Goal: Information Seeking & Learning: Learn about a topic

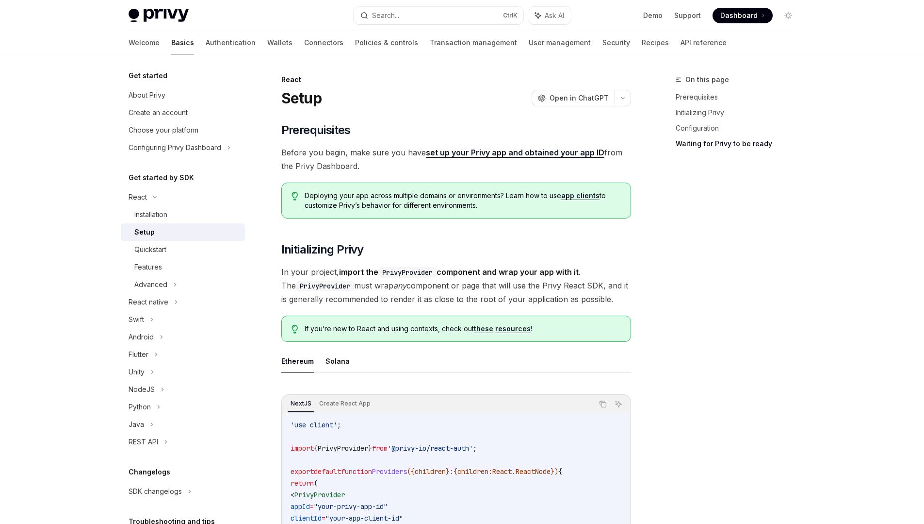
scroll to position [990, 0]
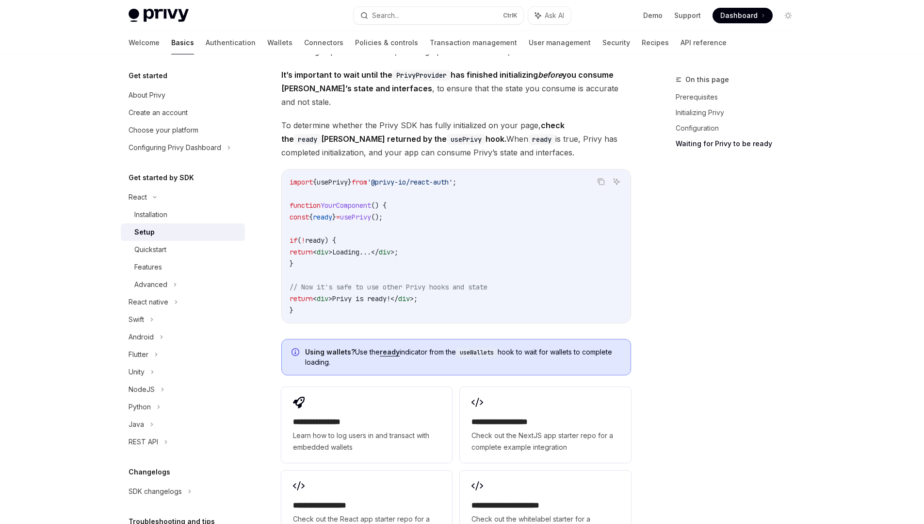
click at [741, 289] on div "On this page Prerequisites Initializing Privy Configuration Waiting for Privy t…" at bounding box center [731, 299] width 148 height 450
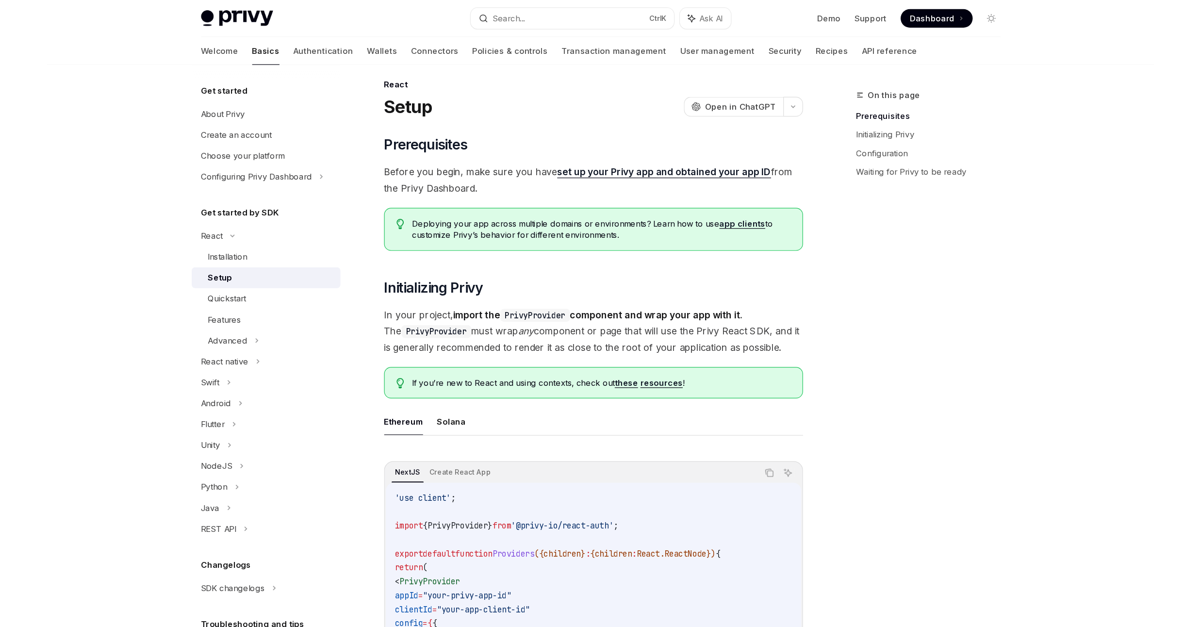
scroll to position [0, 0]
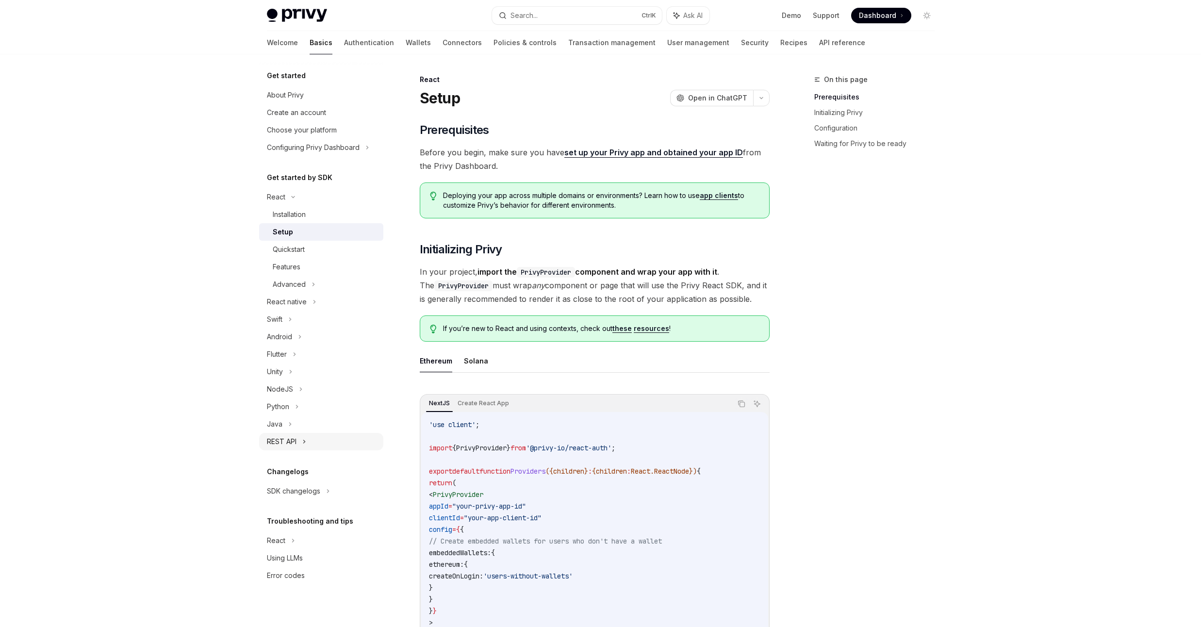
click at [294, 440] on div "REST API" at bounding box center [282, 442] width 30 height 12
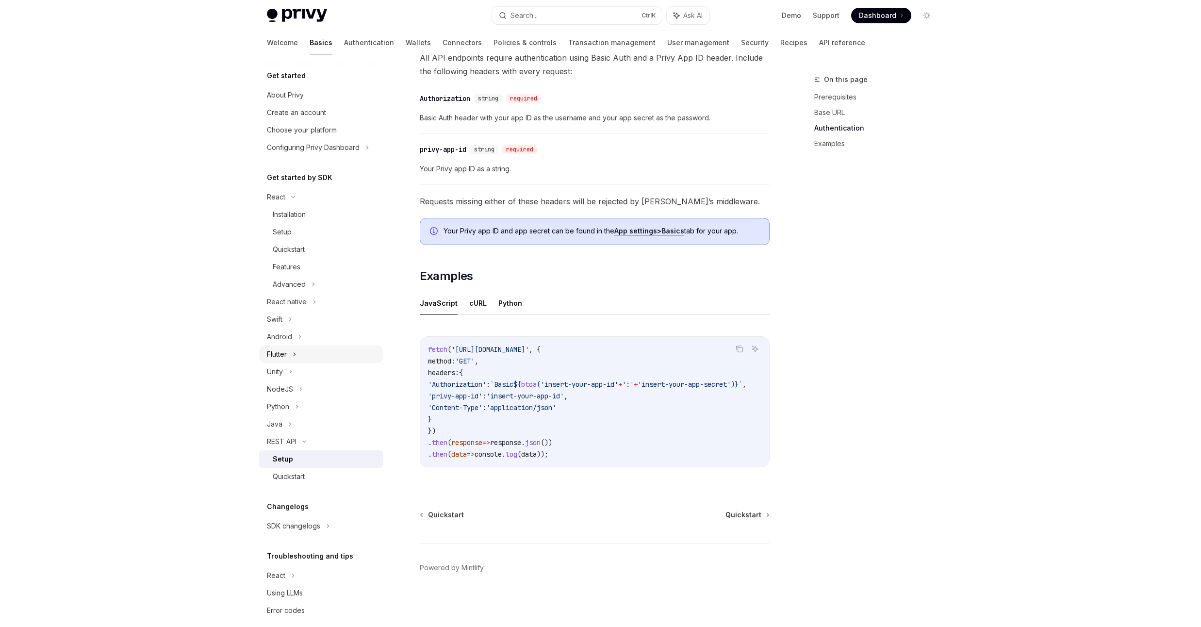
scroll to position [12, 0]
click at [307, 275] on div "Advanced" at bounding box center [321, 272] width 124 height 17
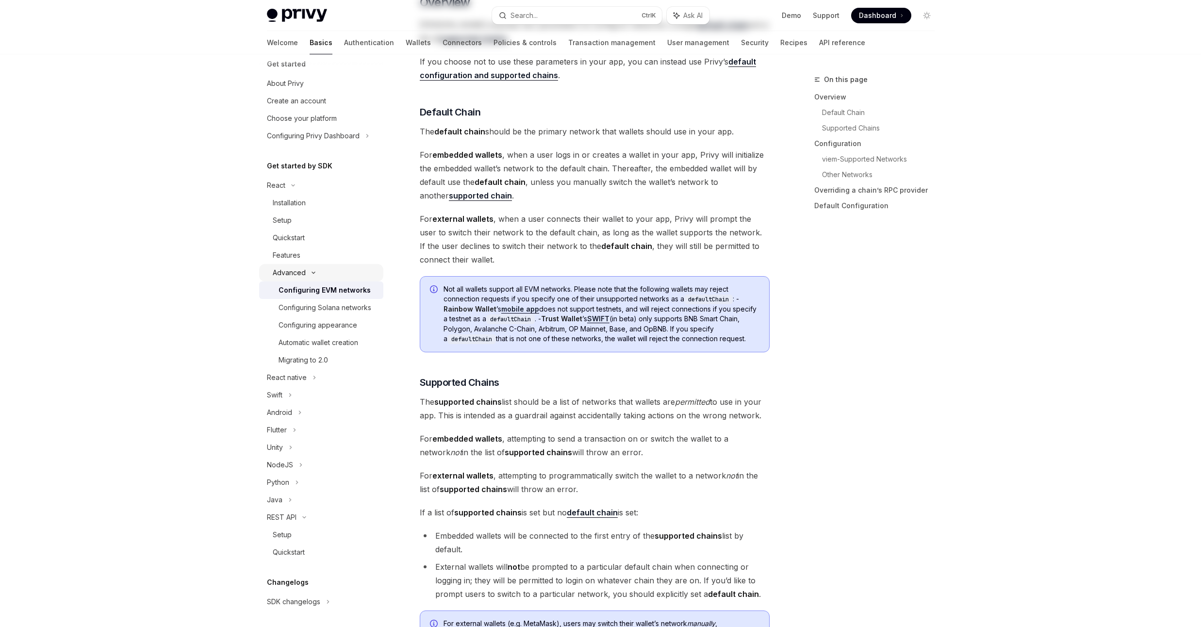
type textarea "*"
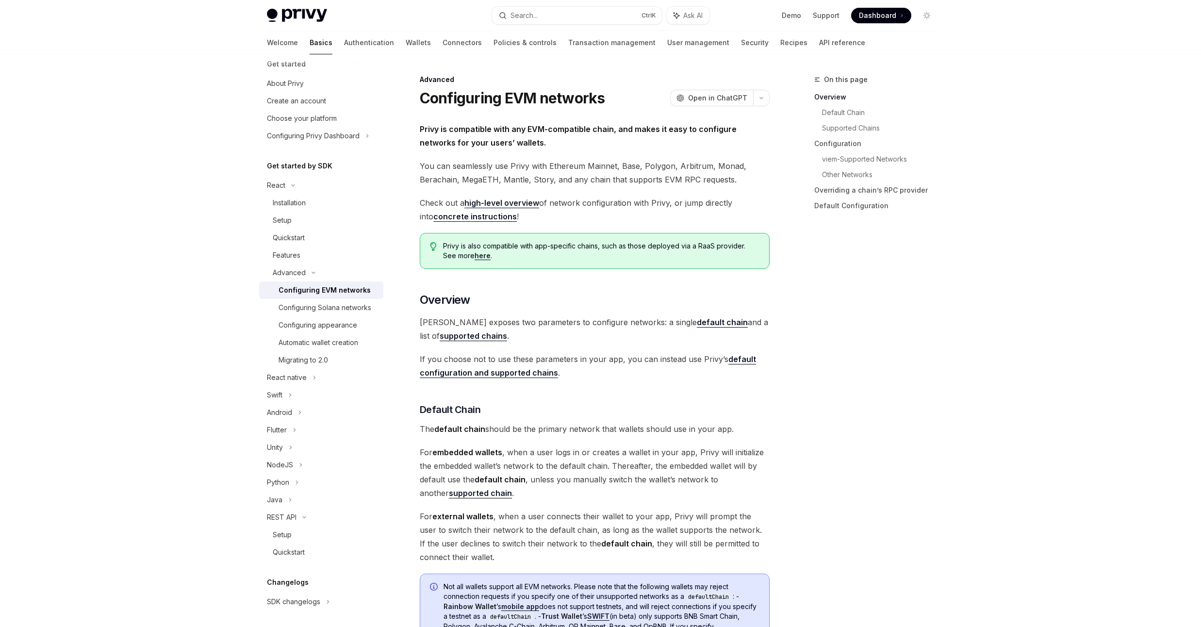
click at [318, 290] on div "Configuring EVM networks" at bounding box center [325, 290] width 92 height 12
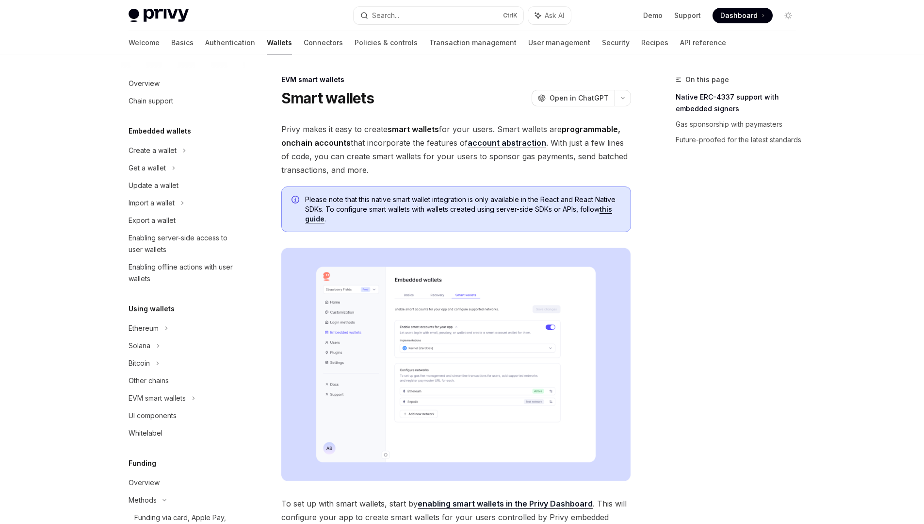
scroll to position [58, 0]
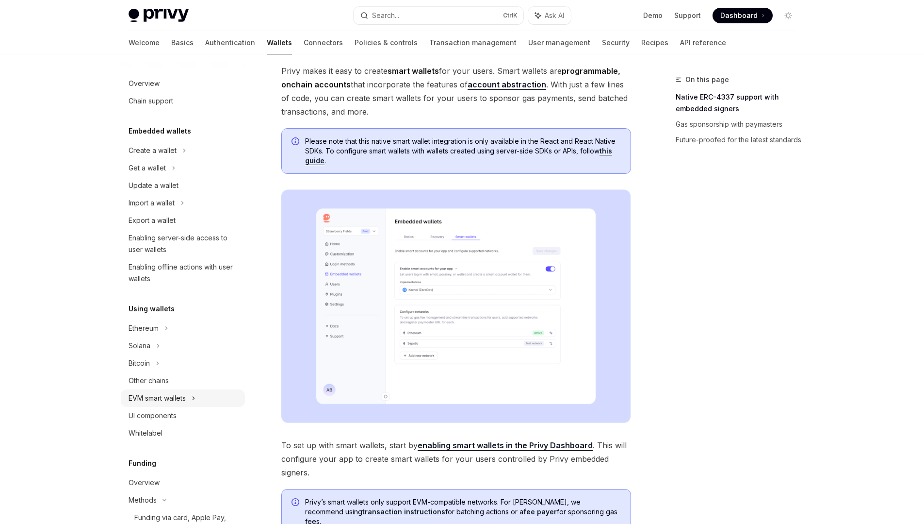
click at [156, 400] on div "EVM smart wallets" at bounding box center [157, 398] width 57 height 12
click at [150, 434] on div "Setup" at bounding box center [143, 433] width 19 height 12
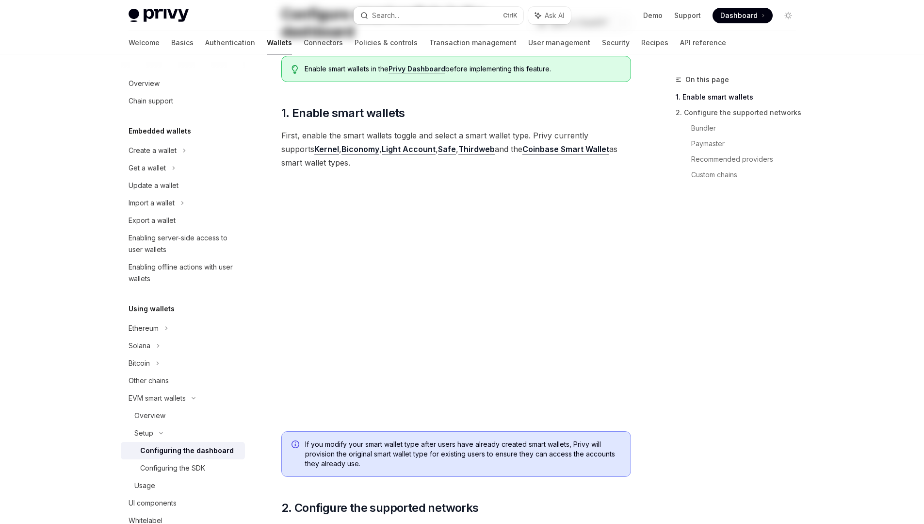
scroll to position [116, 0]
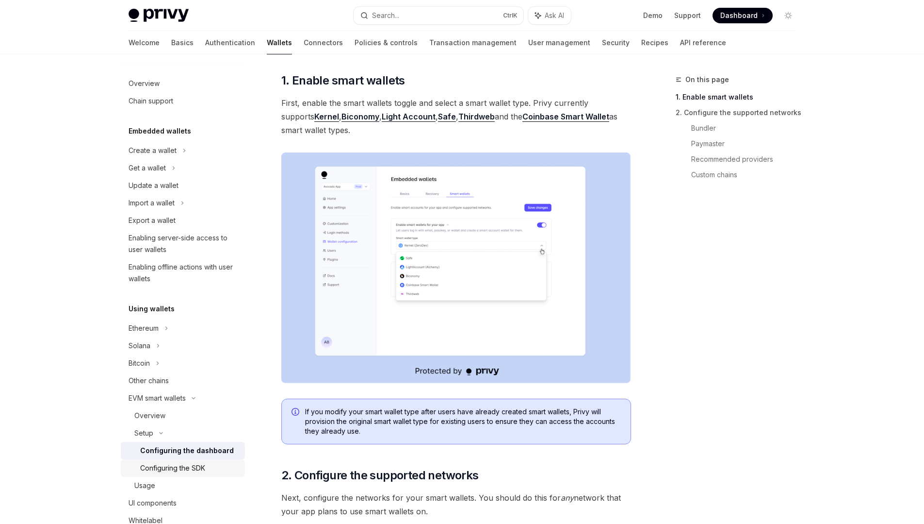
click at [180, 464] on div "Configuring the SDK" at bounding box center [172, 468] width 65 height 12
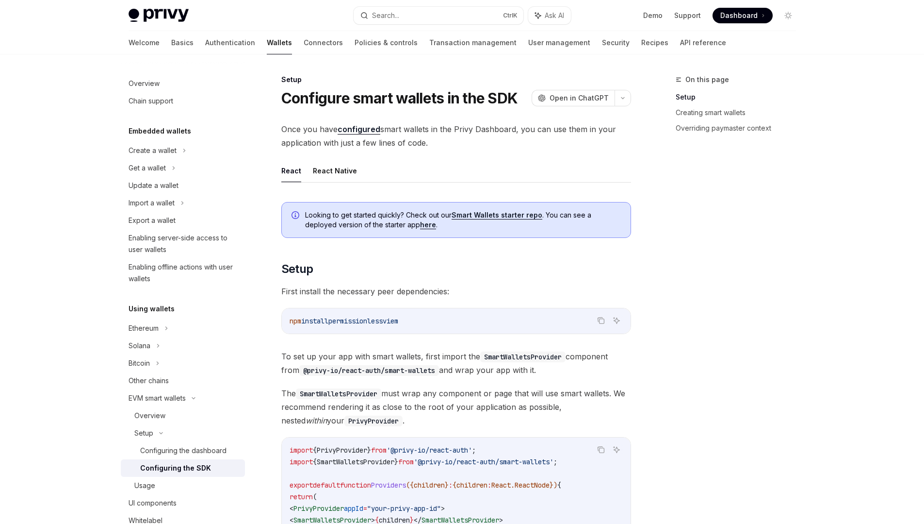
click at [424, 222] on link "here" at bounding box center [428, 224] width 16 height 9
click at [154, 156] on div "Ethereum" at bounding box center [153, 151] width 48 height 12
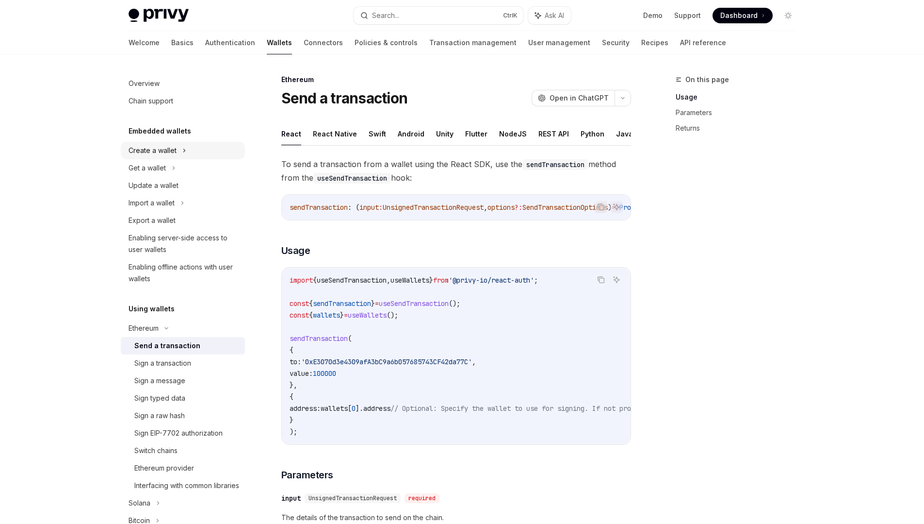
click at [167, 148] on div "Create a wallet" at bounding box center [153, 151] width 48 height 12
type textarea "*"
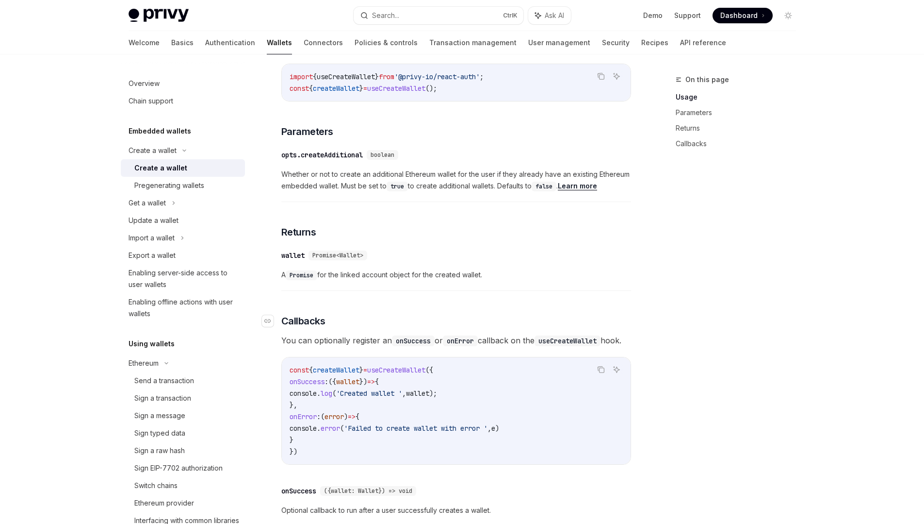
scroll to position [408, 0]
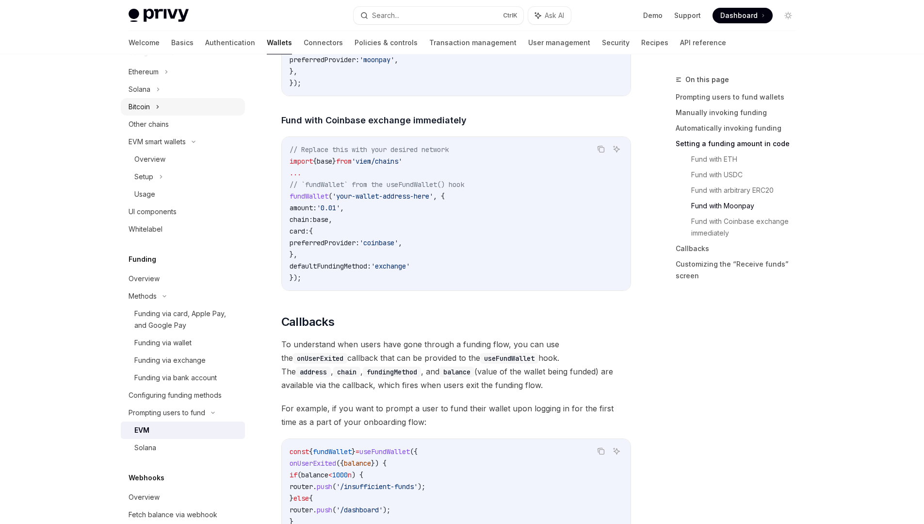
scroll to position [233, 0]
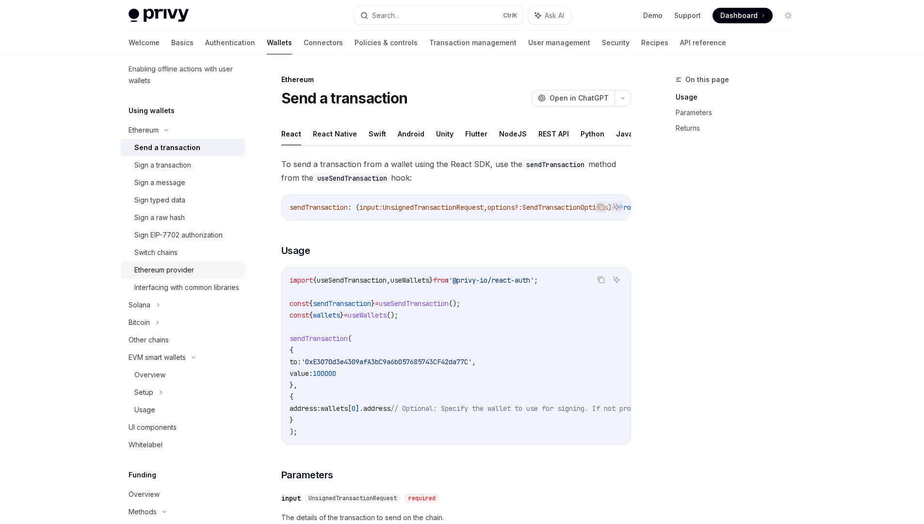
click at [176, 273] on div "Ethereum provider" at bounding box center [164, 270] width 60 height 12
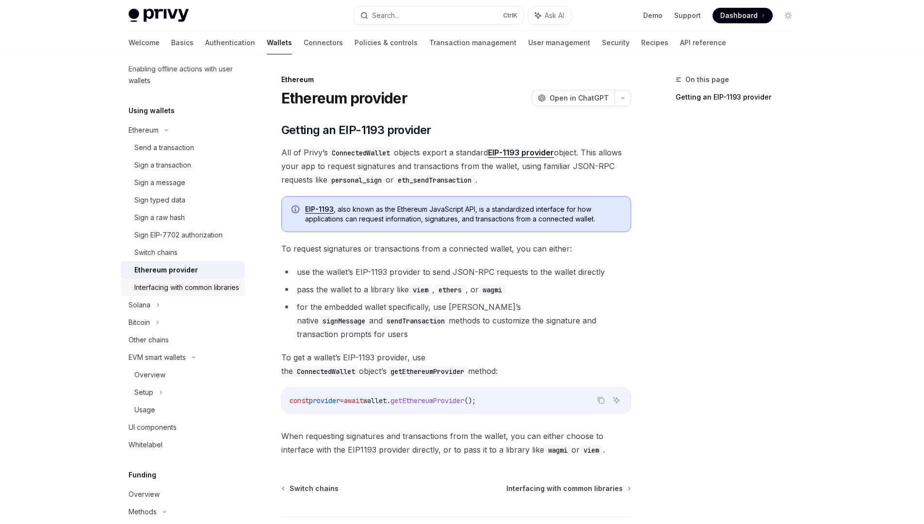
click at [186, 293] on div "Interfacing with common libraries" at bounding box center [186, 287] width 105 height 12
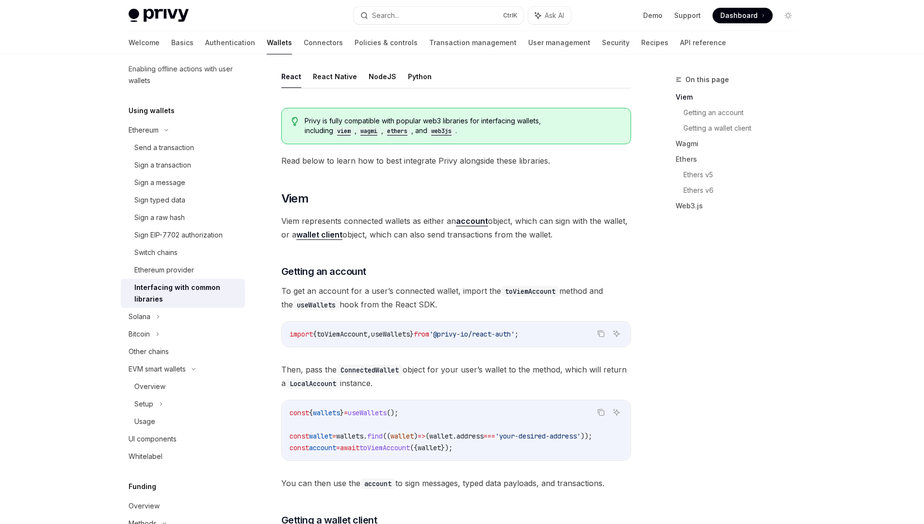
scroll to position [116, 0]
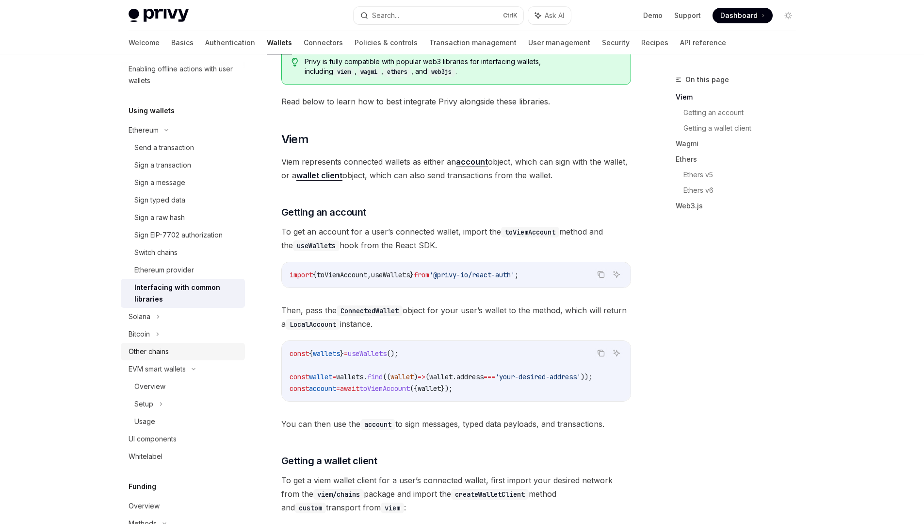
click at [173, 353] on div "Other chains" at bounding box center [184, 352] width 111 height 12
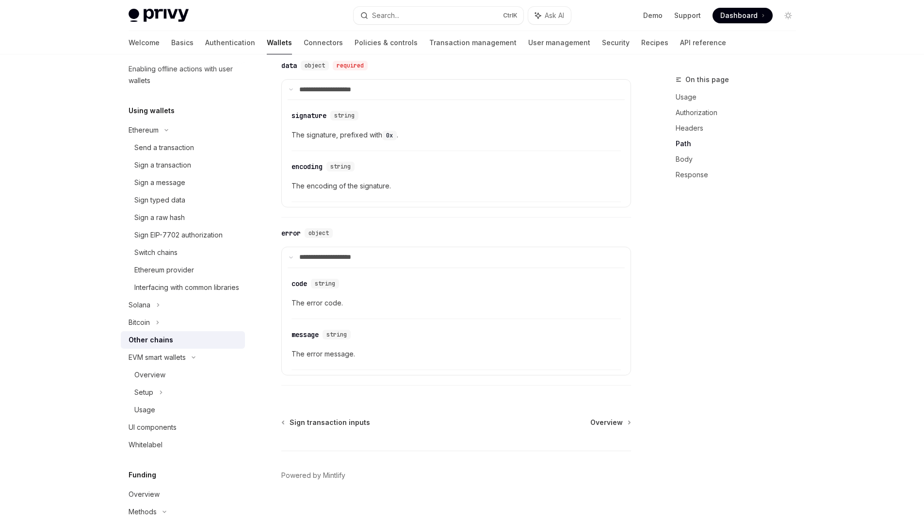
scroll to position [1094, 0]
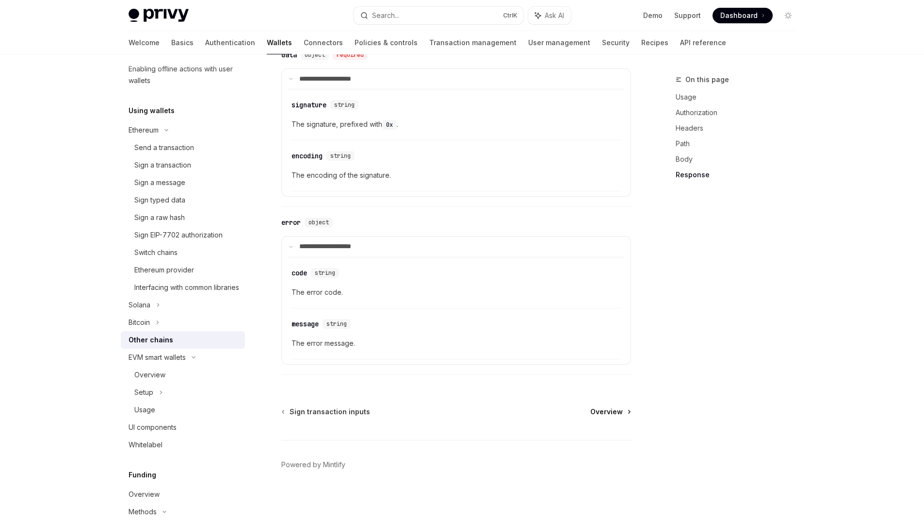
click at [602, 416] on span "Overview" at bounding box center [607, 412] width 33 height 10
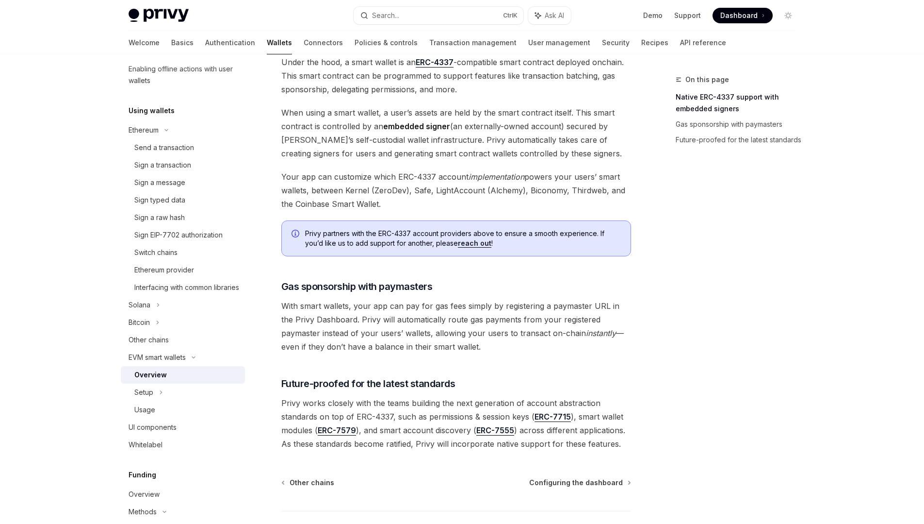
scroll to position [582, 0]
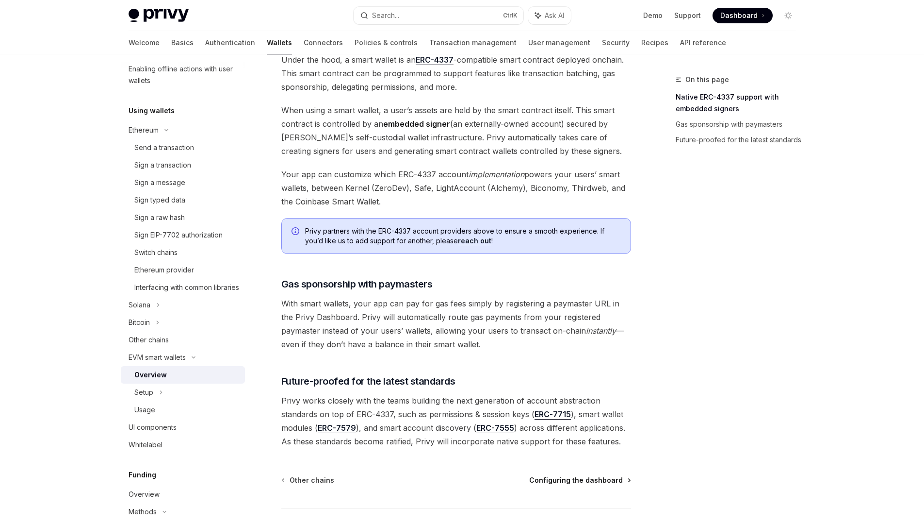
click at [589, 475] on span "Configuring the dashboard" at bounding box center [576, 480] width 94 height 10
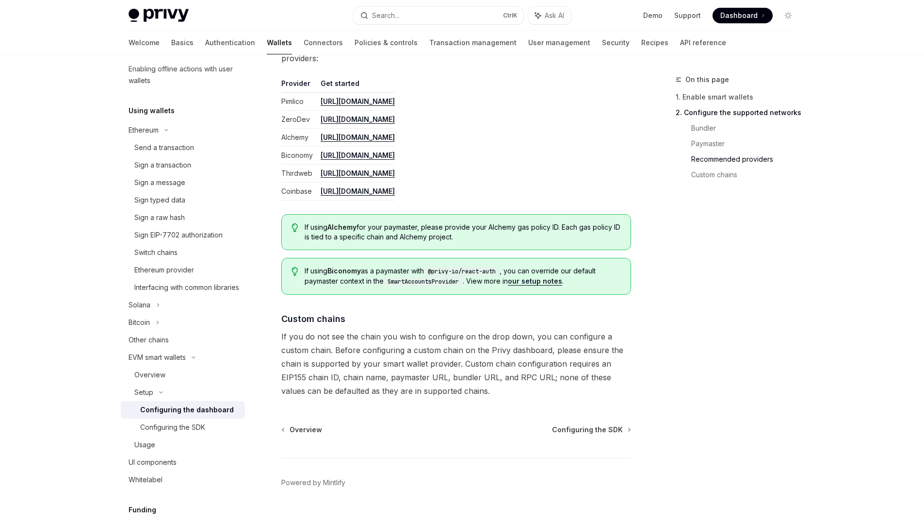
scroll to position [1209, 0]
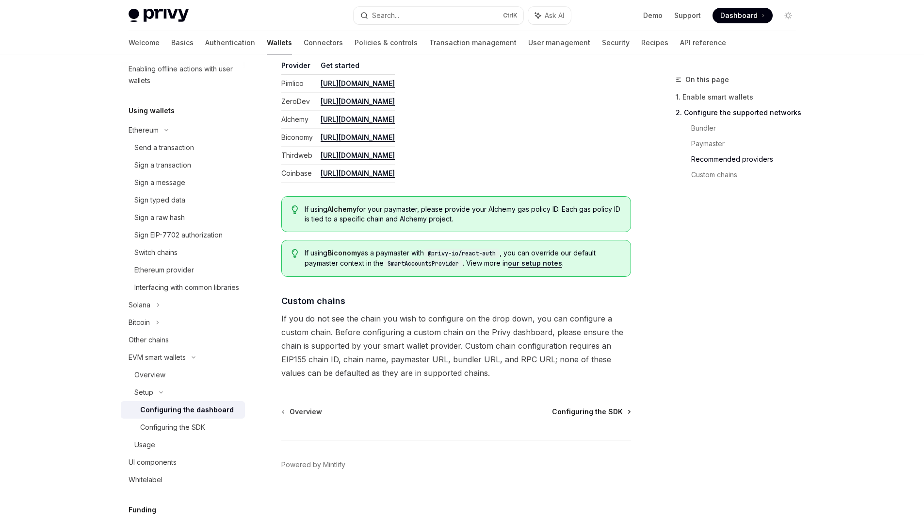
click at [592, 410] on span "Configuring the SDK" at bounding box center [587, 412] width 71 height 10
type textarea "*"
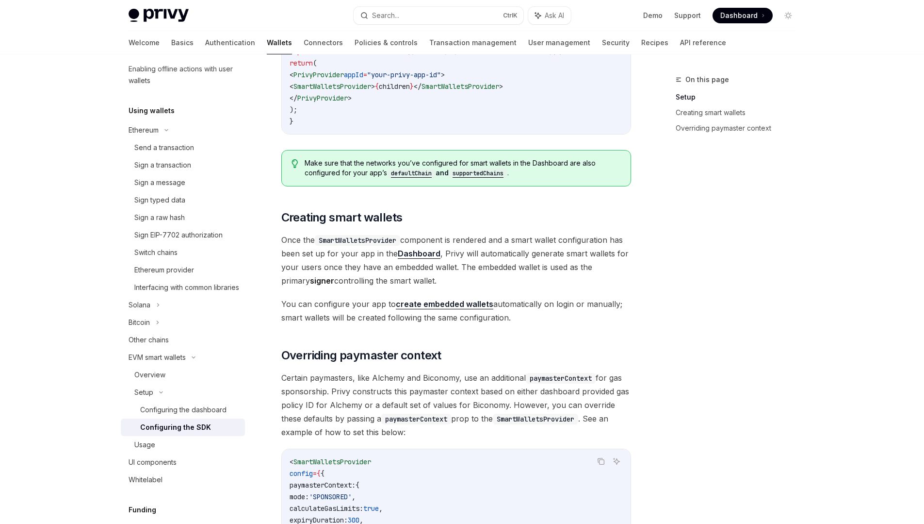
scroll to position [466, 0]
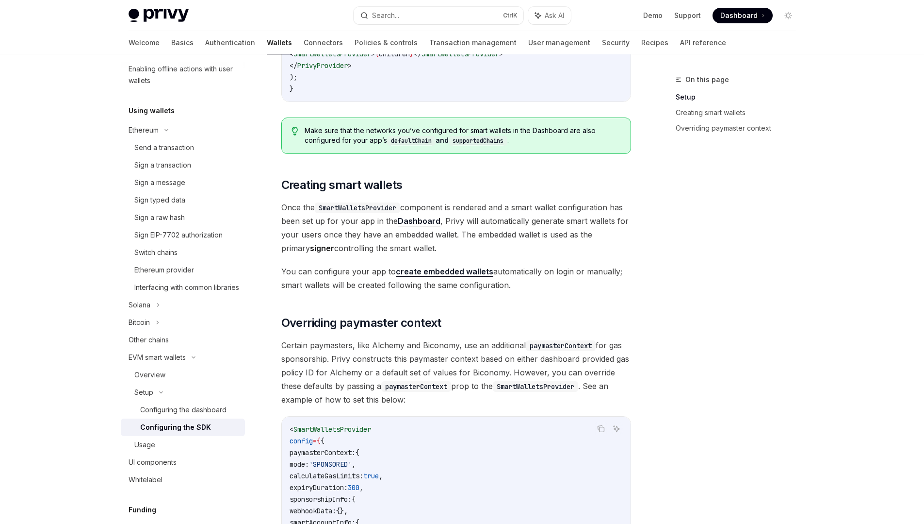
click at [451, 272] on link "create embedded wallets" at bounding box center [445, 271] width 98 height 10
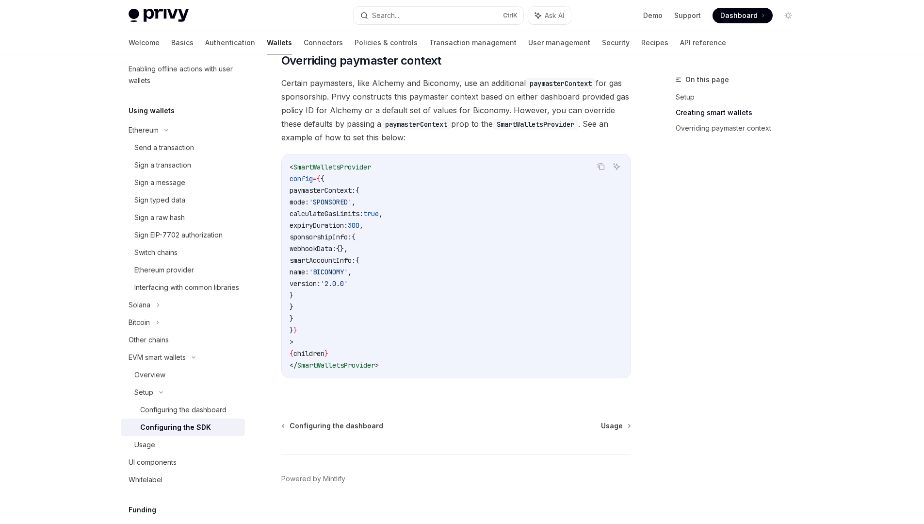
scroll to position [742, 0]
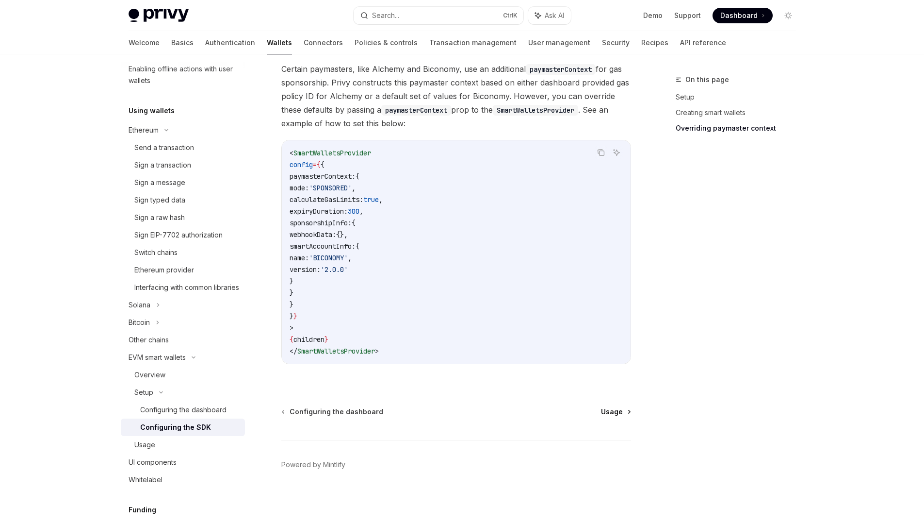
click at [613, 412] on span "Usage" at bounding box center [612, 412] width 22 height 10
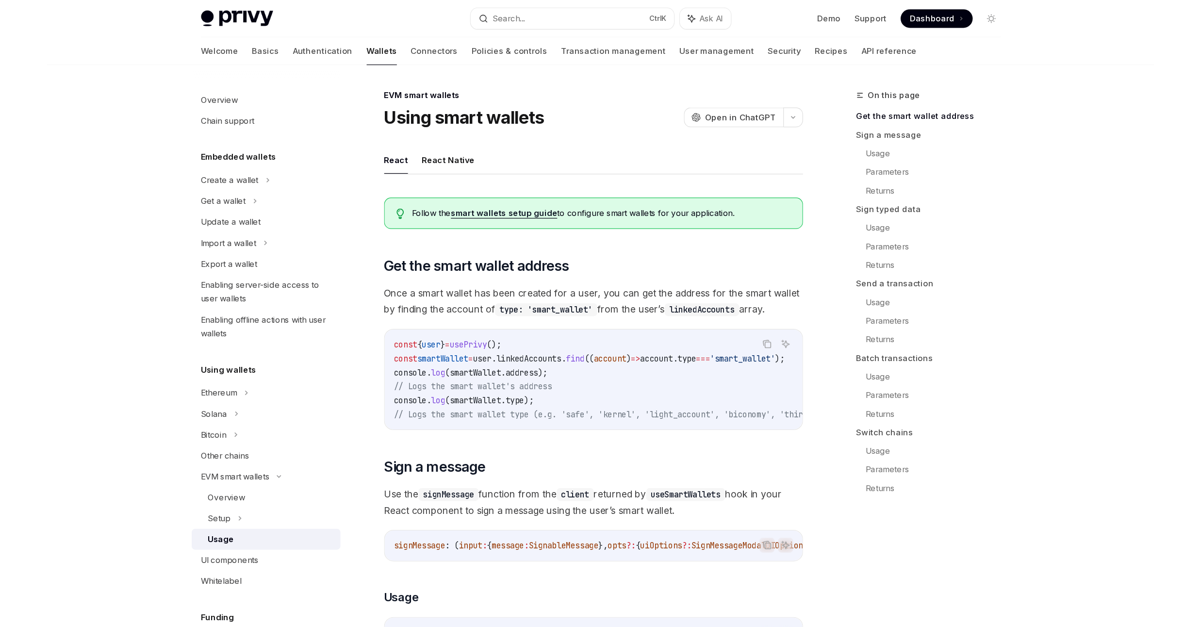
scroll to position [58, 0]
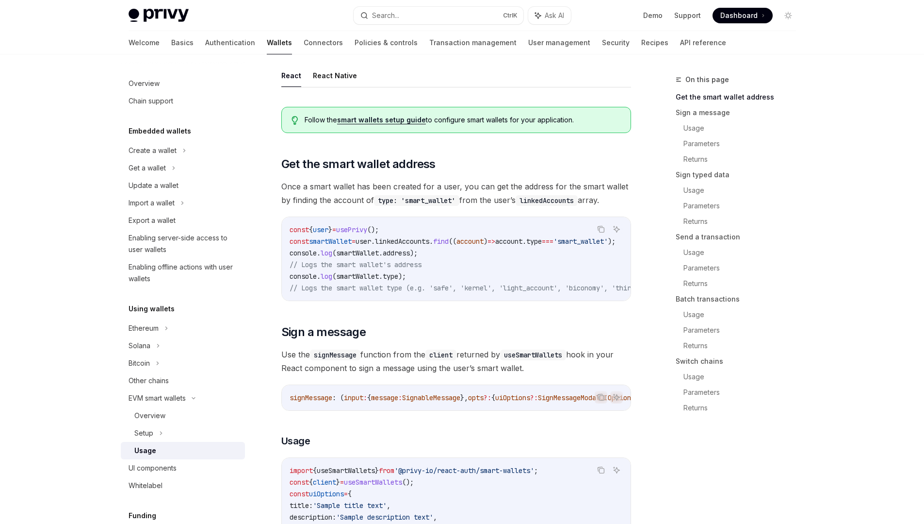
click at [398, 119] on link "smart wallets setup guide" at bounding box center [381, 119] width 89 height 9
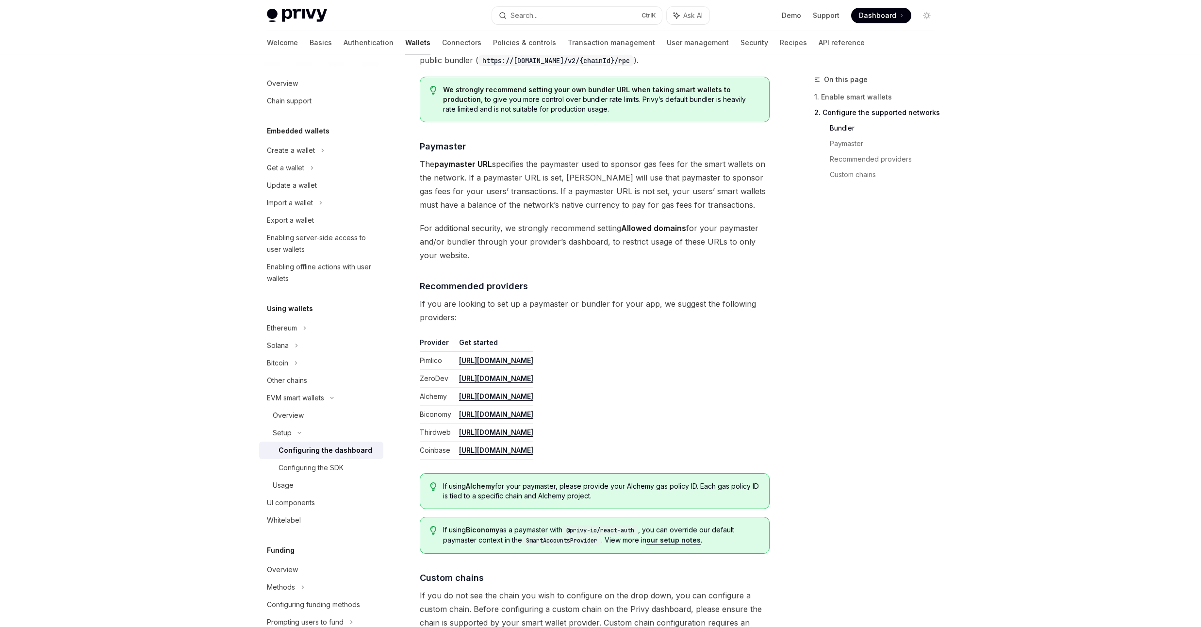
scroll to position [1105, 0]
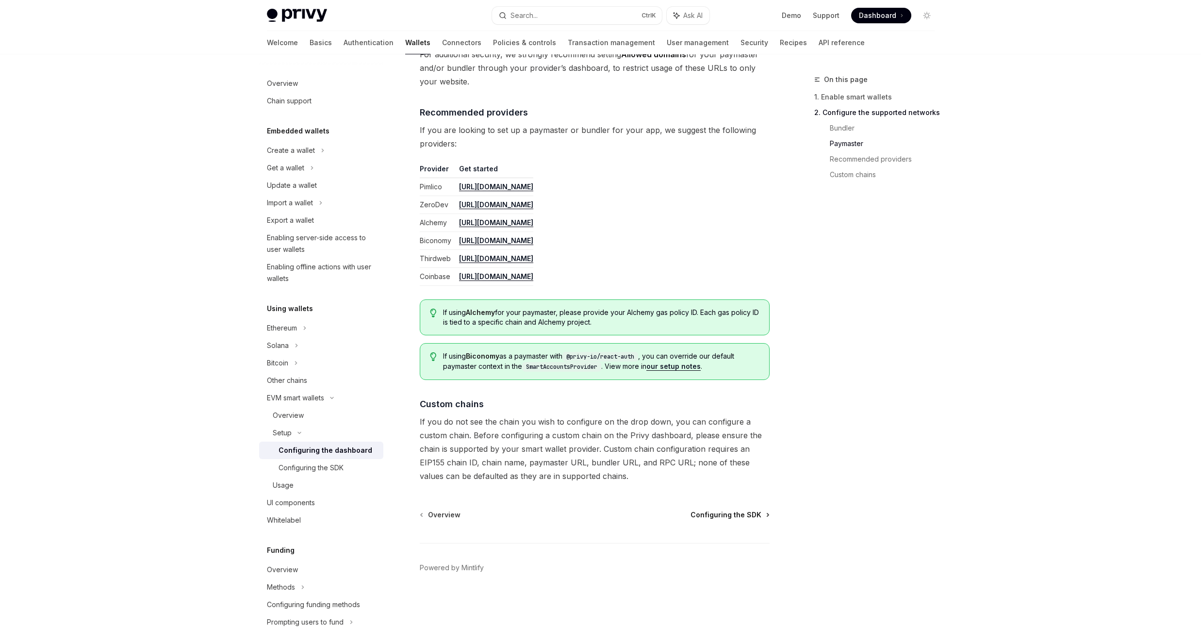
click at [737, 516] on span "Configuring the SDK" at bounding box center [726, 515] width 71 height 10
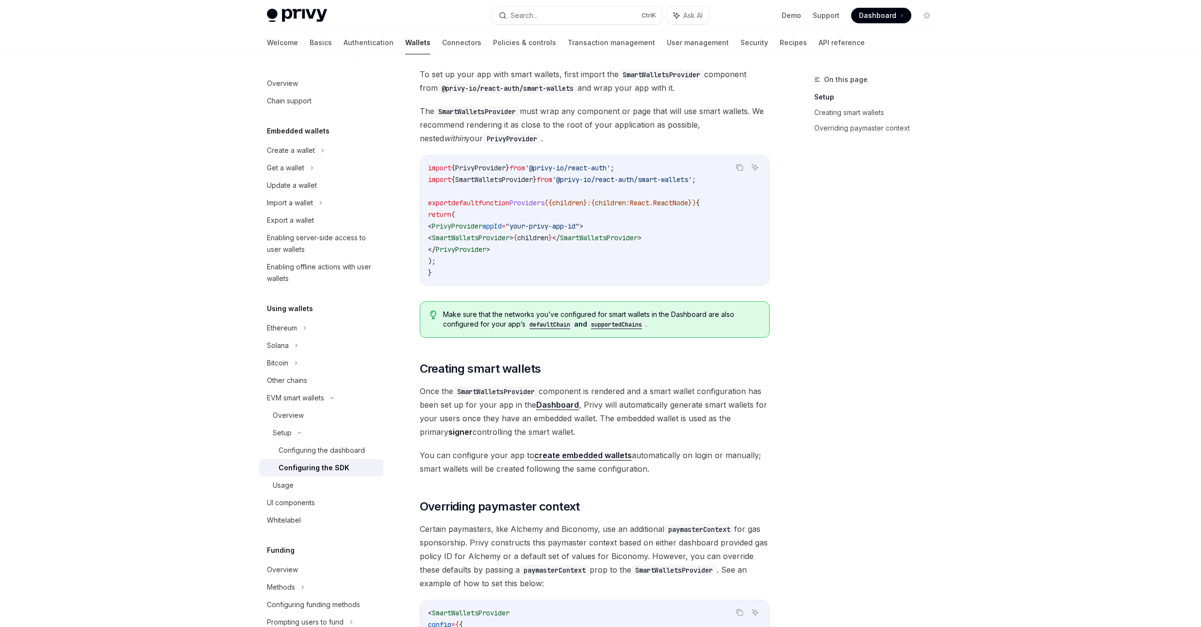
scroll to position [291, 0]
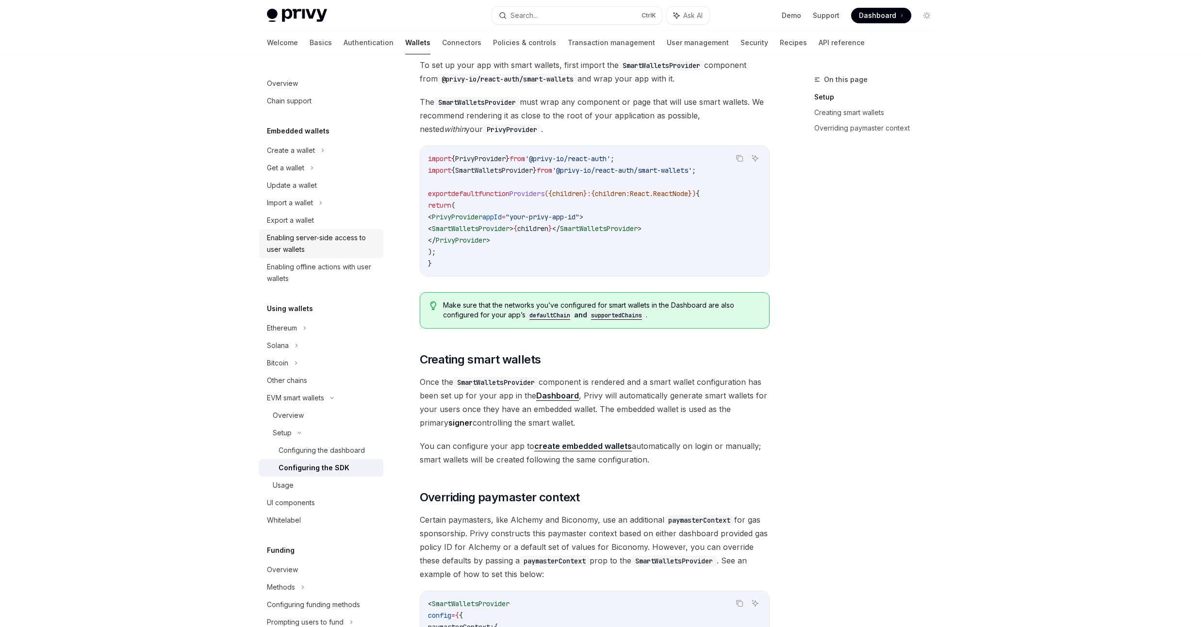
click at [320, 245] on div "Enabling server-side access to user wallets" at bounding box center [322, 243] width 111 height 23
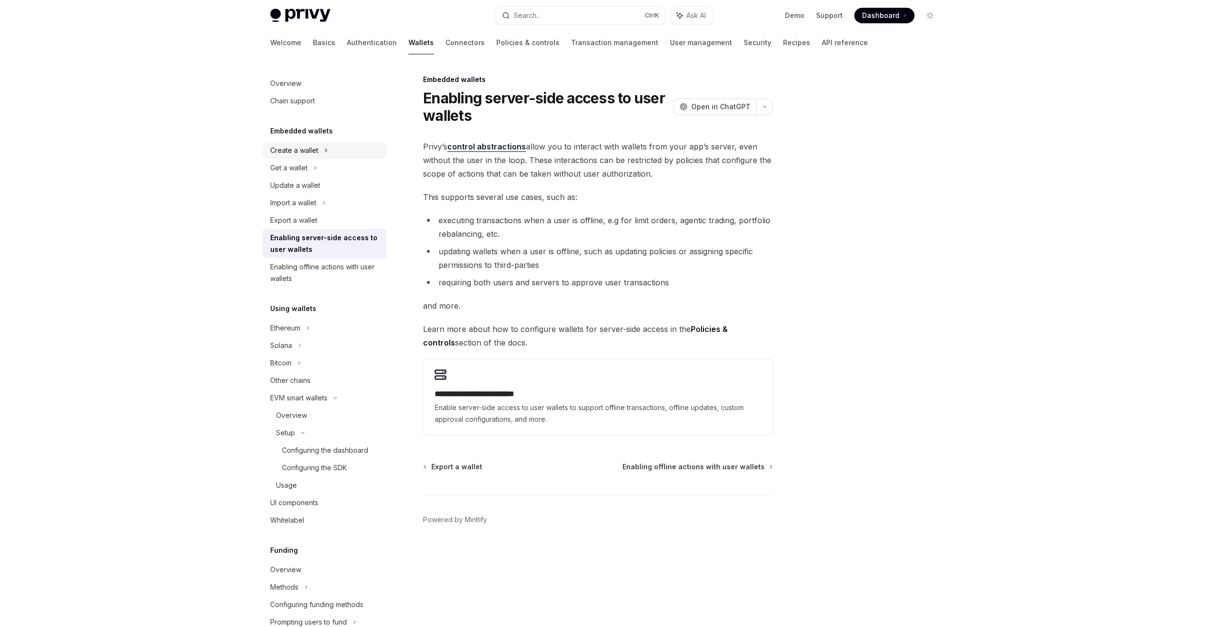
click at [329, 151] on div "Create a wallet" at bounding box center [325, 150] width 124 height 17
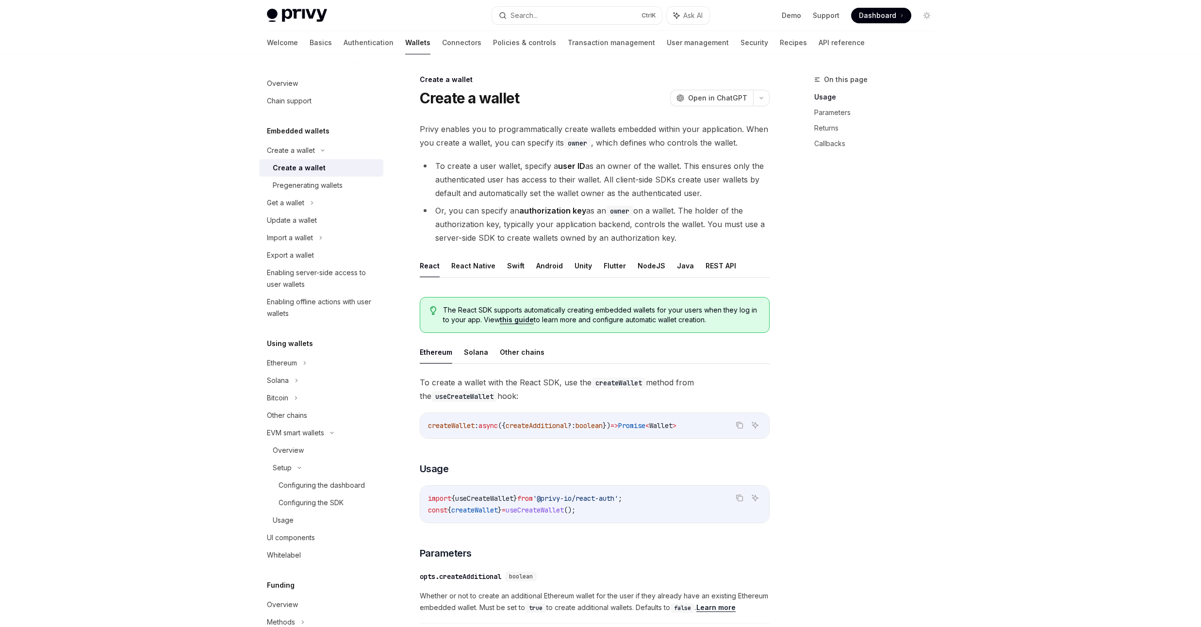
click at [317, 171] on div "Create a wallet" at bounding box center [299, 168] width 53 height 12
click at [712, 268] on button "REST API" at bounding box center [721, 265] width 31 height 23
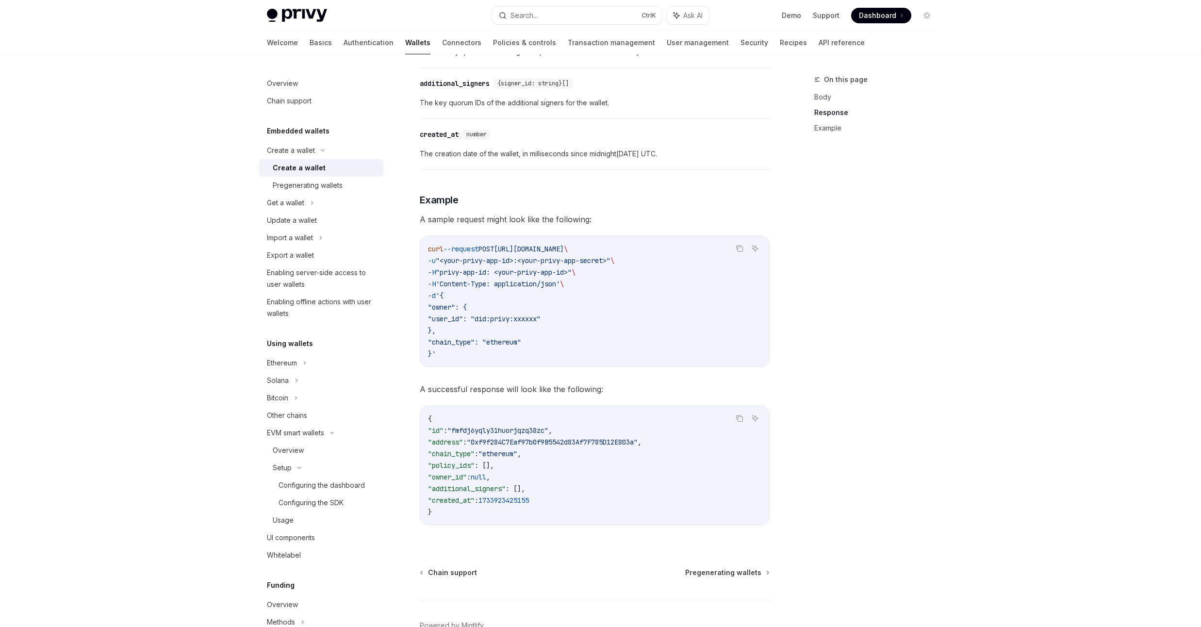
scroll to position [1228, 0]
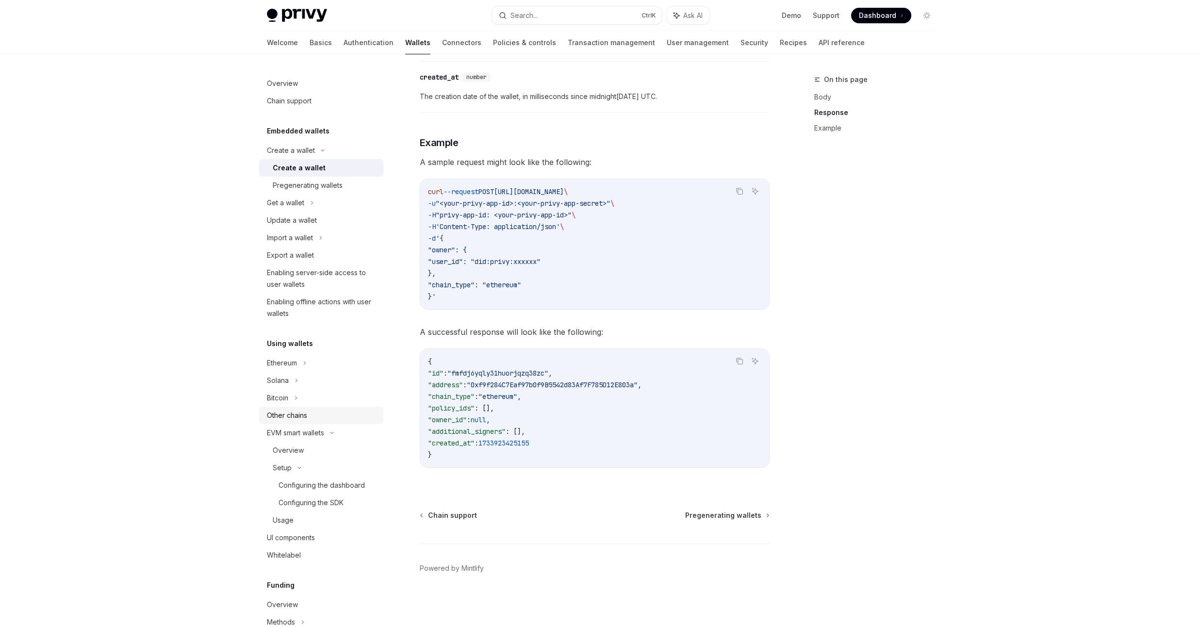
click at [301, 418] on div "Other chains" at bounding box center [287, 416] width 40 height 12
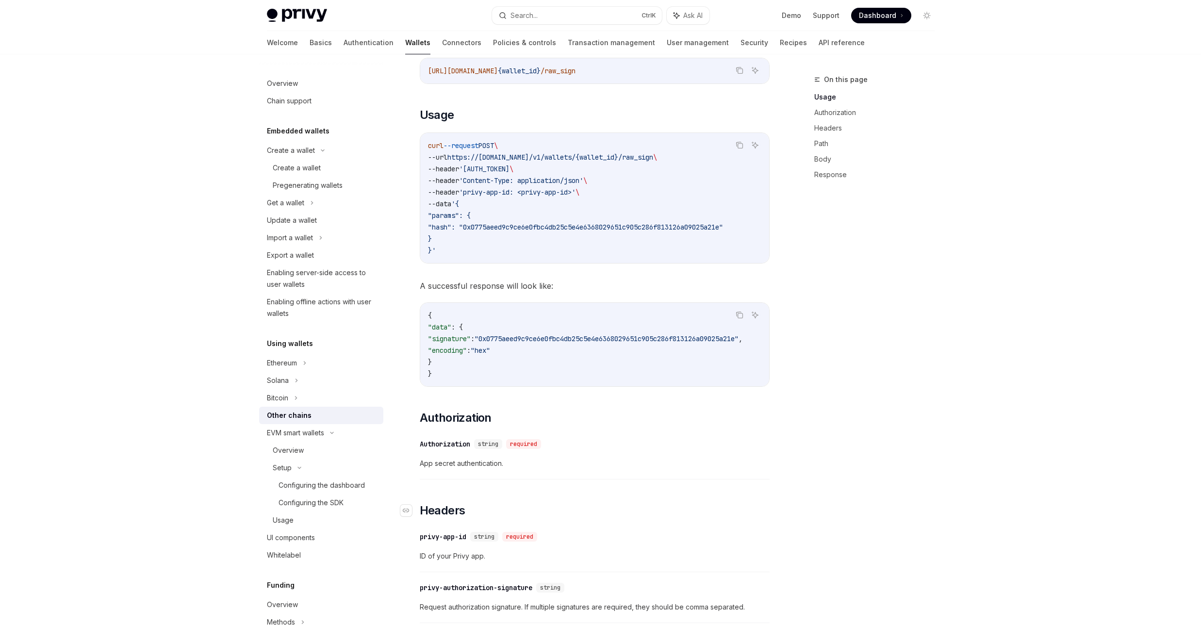
scroll to position [1, 0]
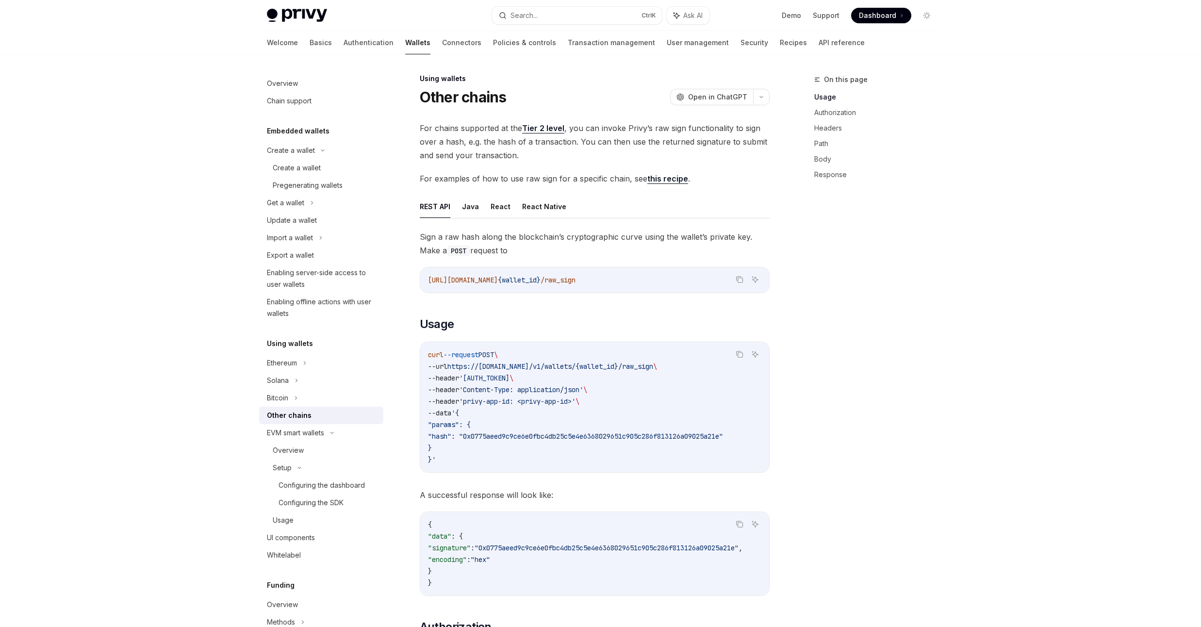
click at [549, 132] on link "Tier 2 level" at bounding box center [543, 128] width 42 height 10
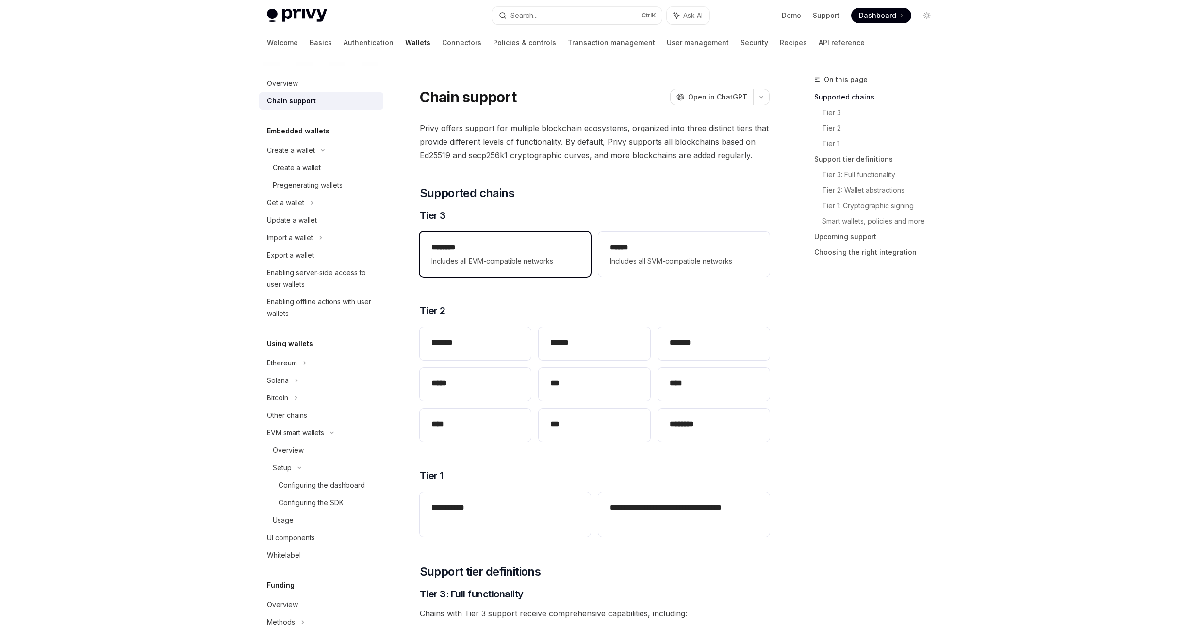
click at [528, 263] on span "Includes all EVM-compatible networks" at bounding box center [505, 261] width 148 height 12
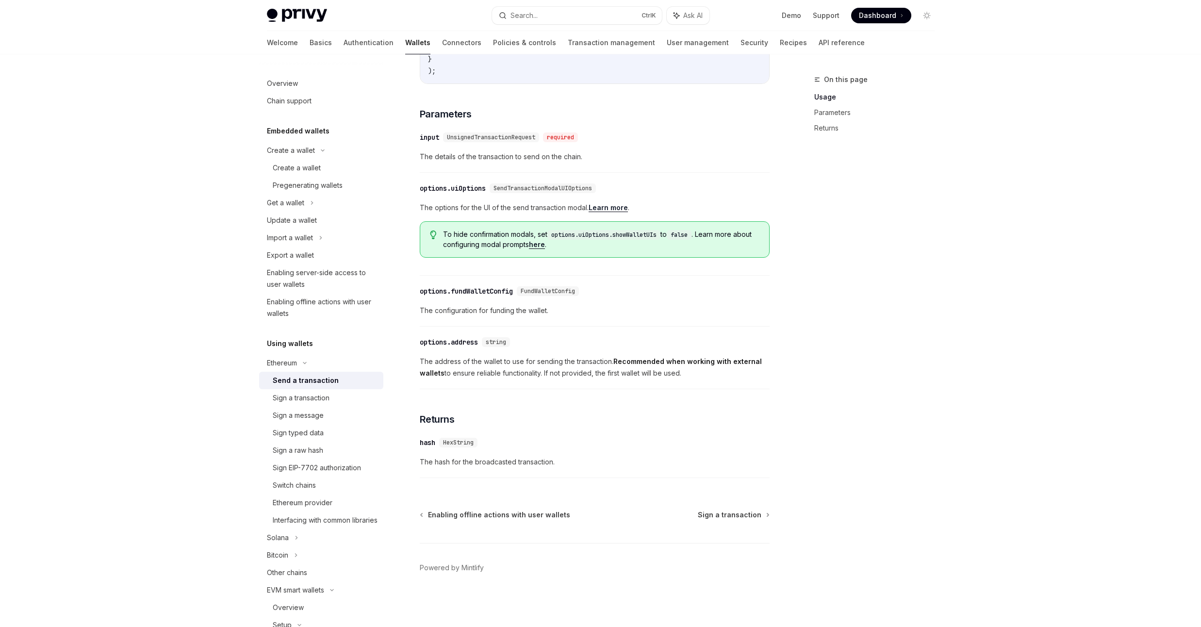
scroll to position [368, 0]
click at [743, 517] on span "Sign a transaction" at bounding box center [730, 515] width 64 height 10
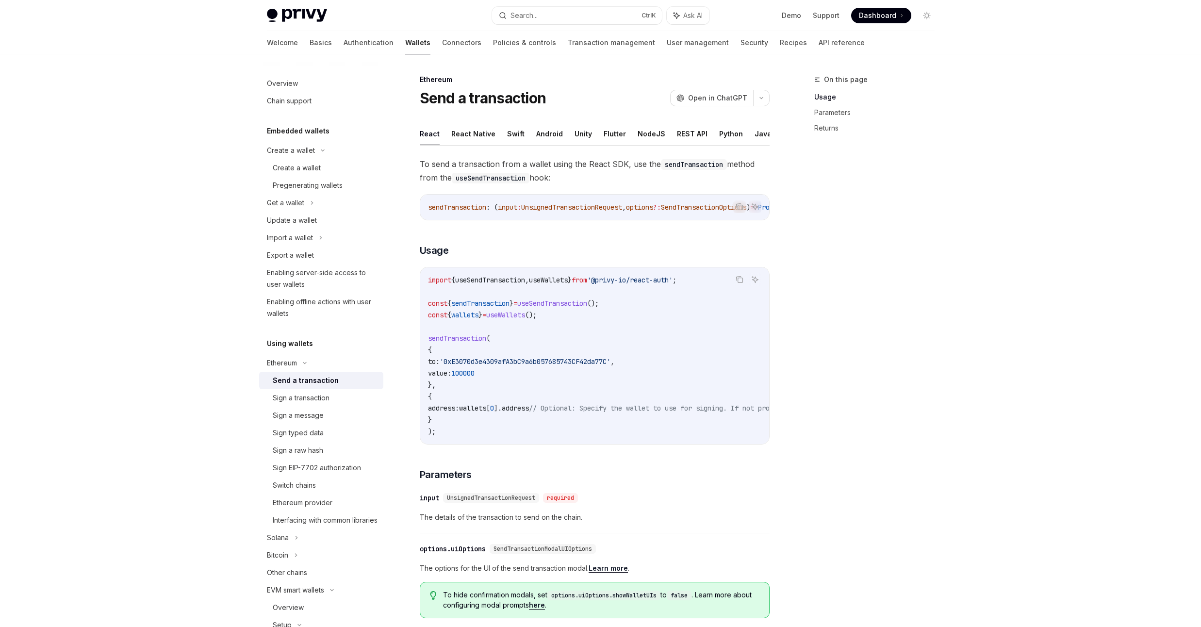
type textarea "*"
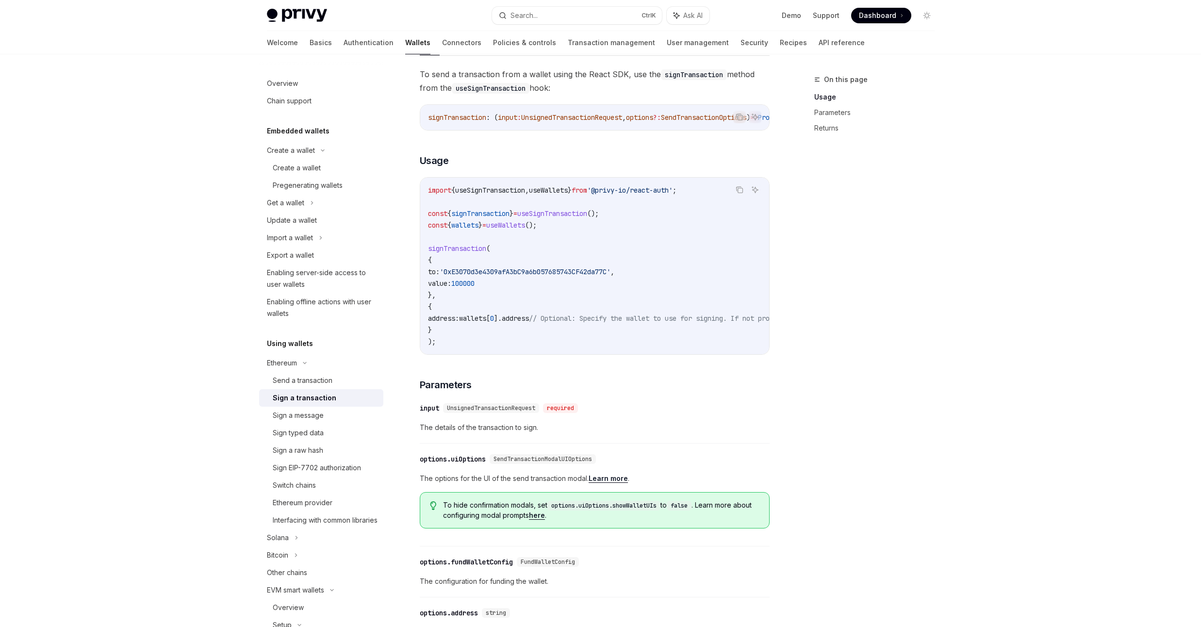
scroll to position [368, 0]
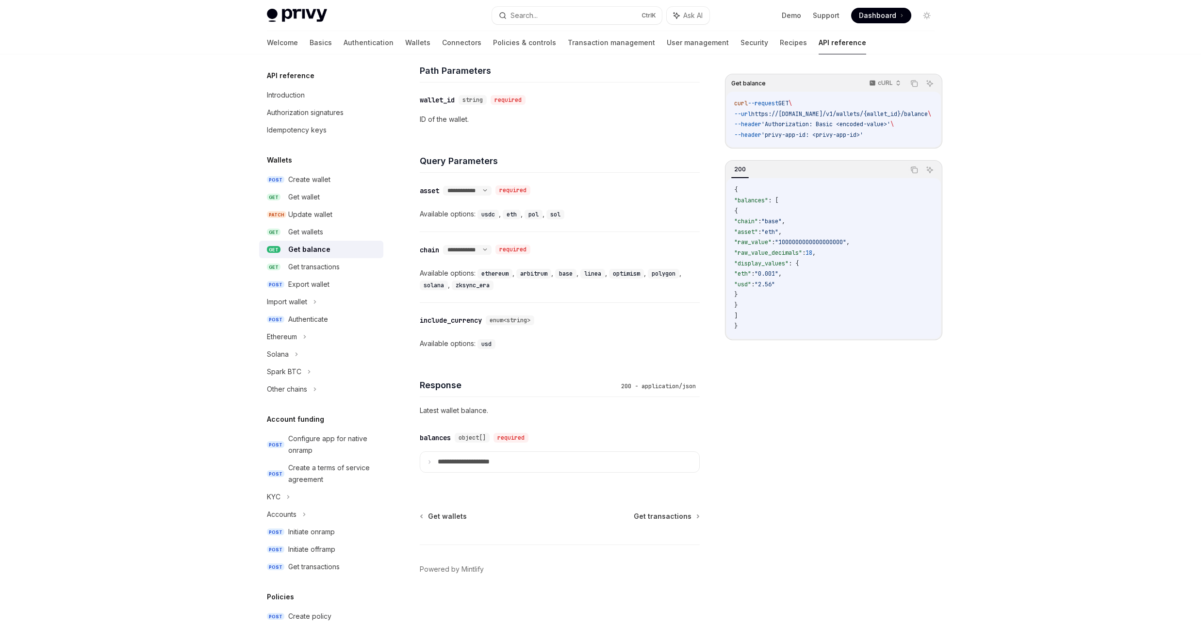
scroll to position [376, 0]
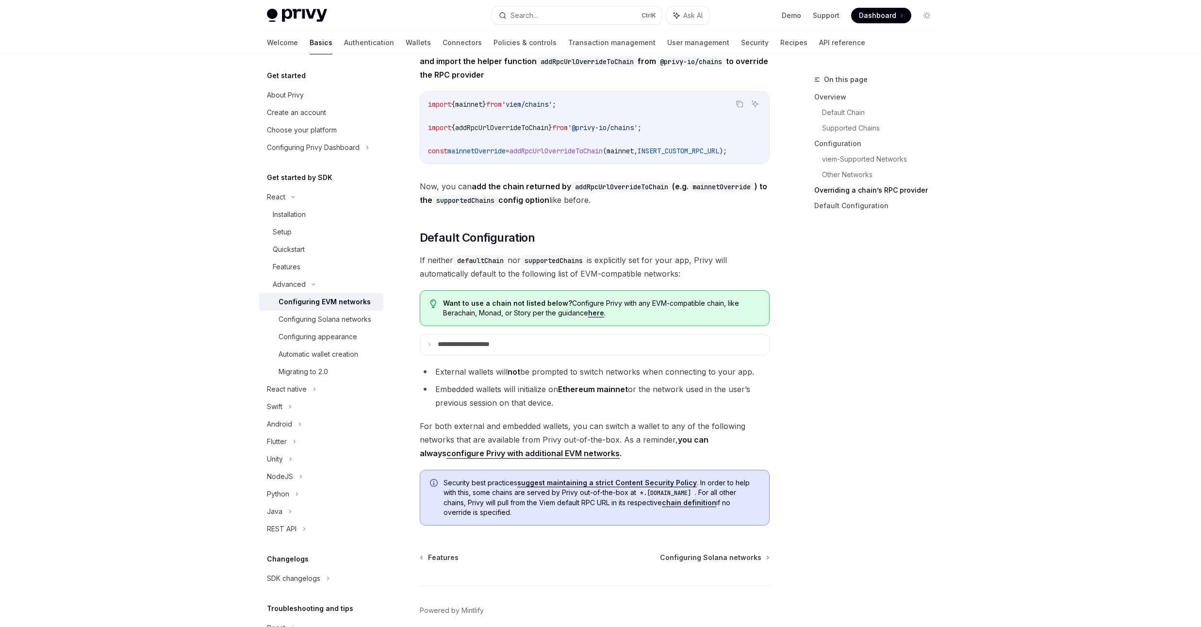
scroll to position [2271, 0]
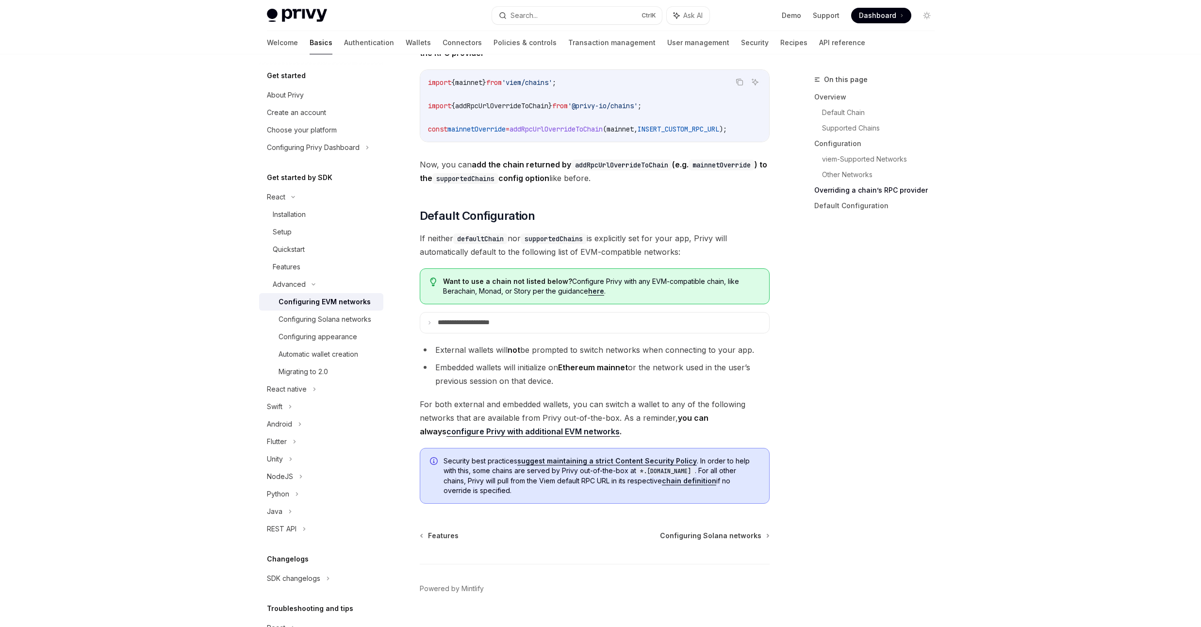
click at [570, 437] on link "configure Privy with additional EVM networks" at bounding box center [532, 432] width 173 height 10
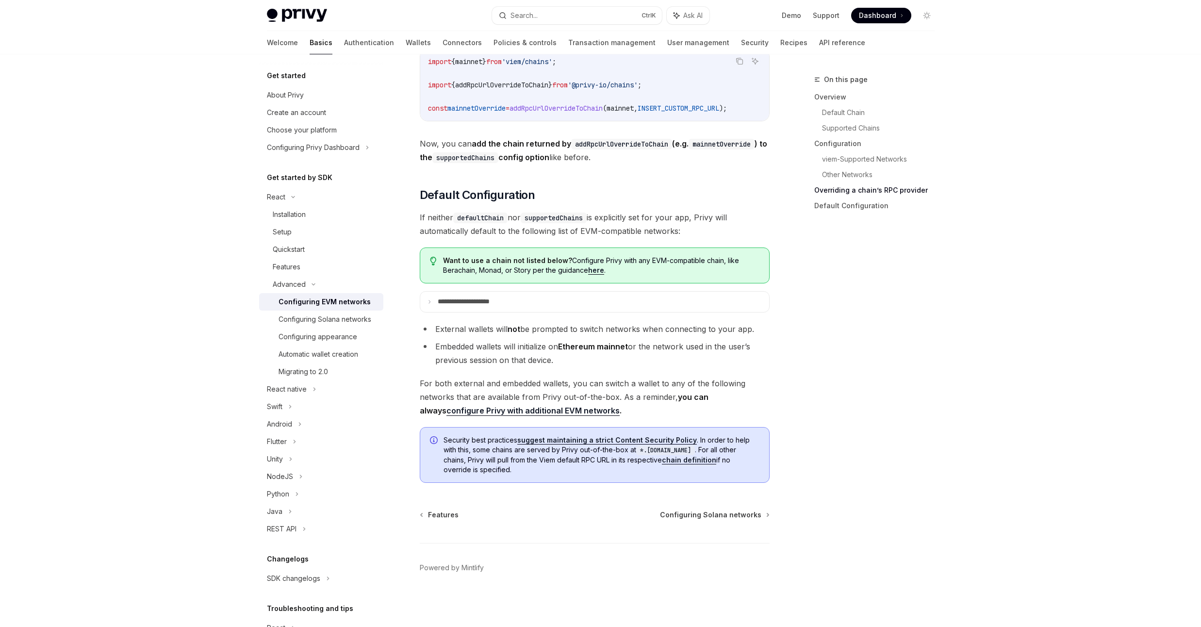
scroll to position [2303, 0]
click at [338, 343] on div "Configuring appearance" at bounding box center [318, 337] width 79 height 12
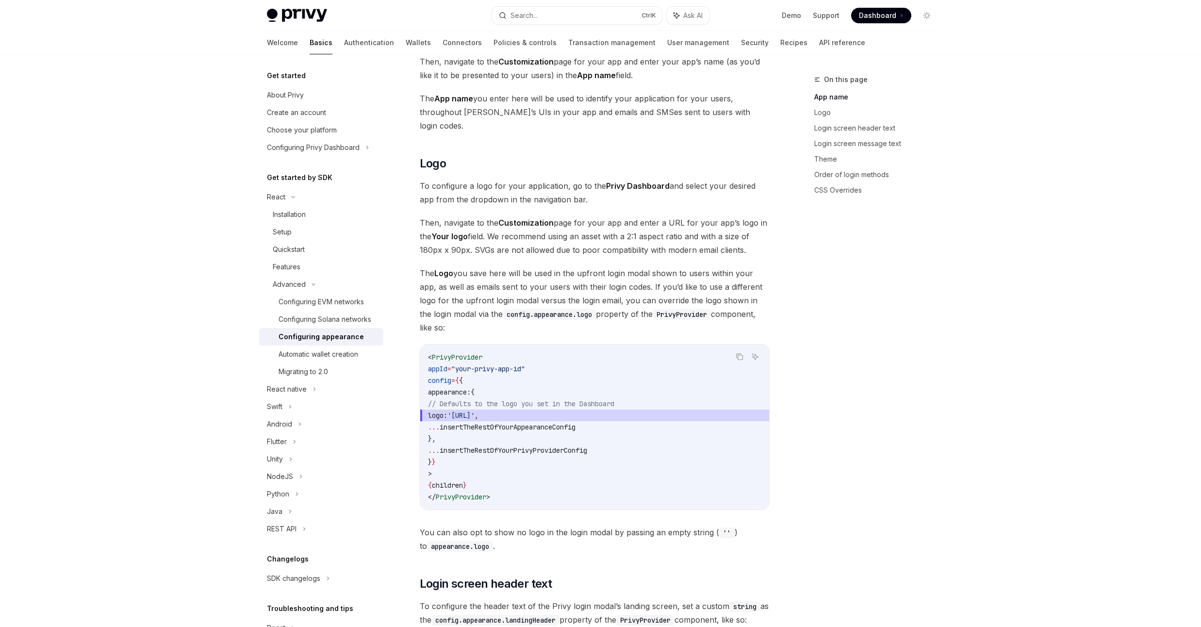
scroll to position [349, 0]
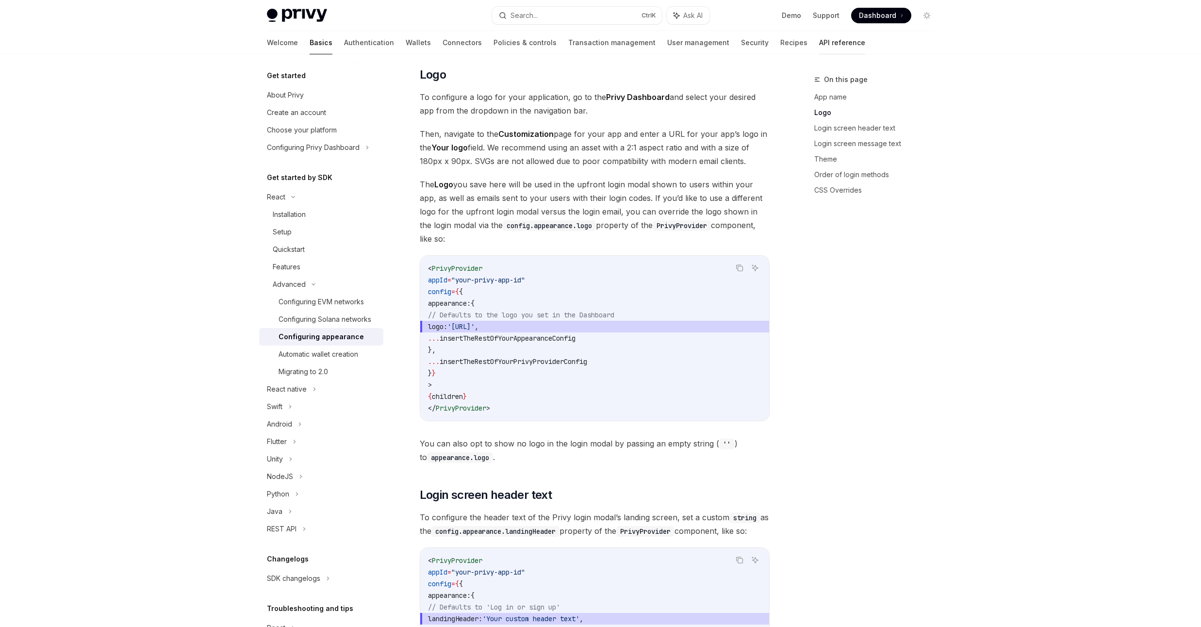
click at [819, 43] on link "API reference" at bounding box center [842, 42] width 46 height 23
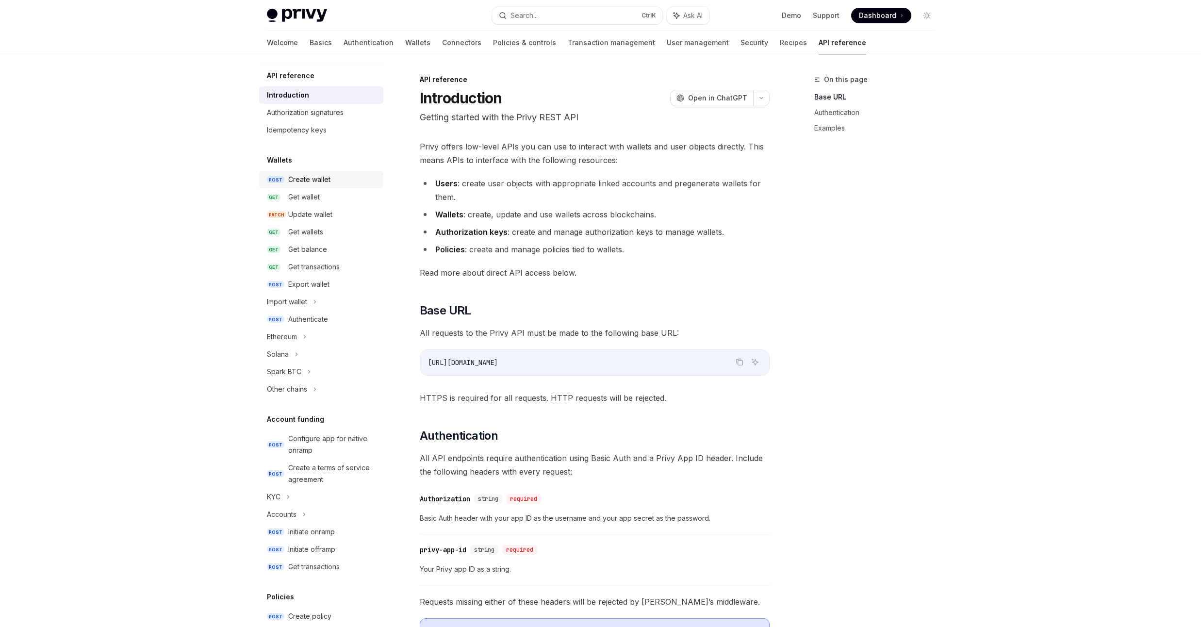
click at [328, 181] on div "Create wallet" at bounding box center [309, 180] width 42 height 12
click at [321, 179] on div "Create wallet" at bounding box center [309, 180] width 42 height 12
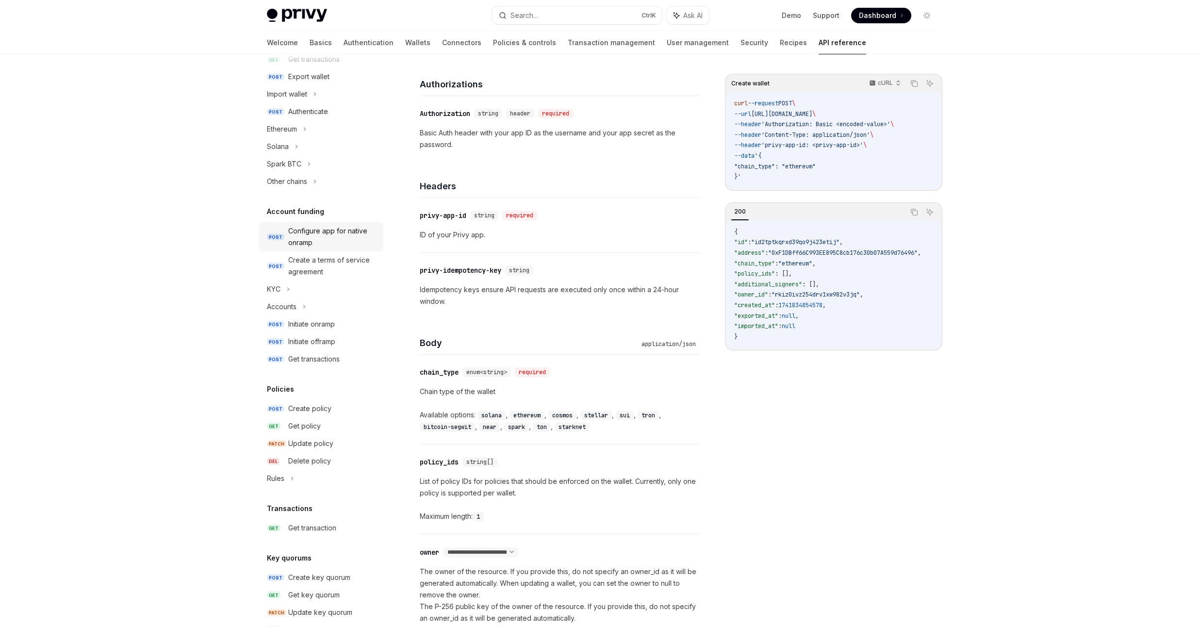
scroll to position [233, 0]
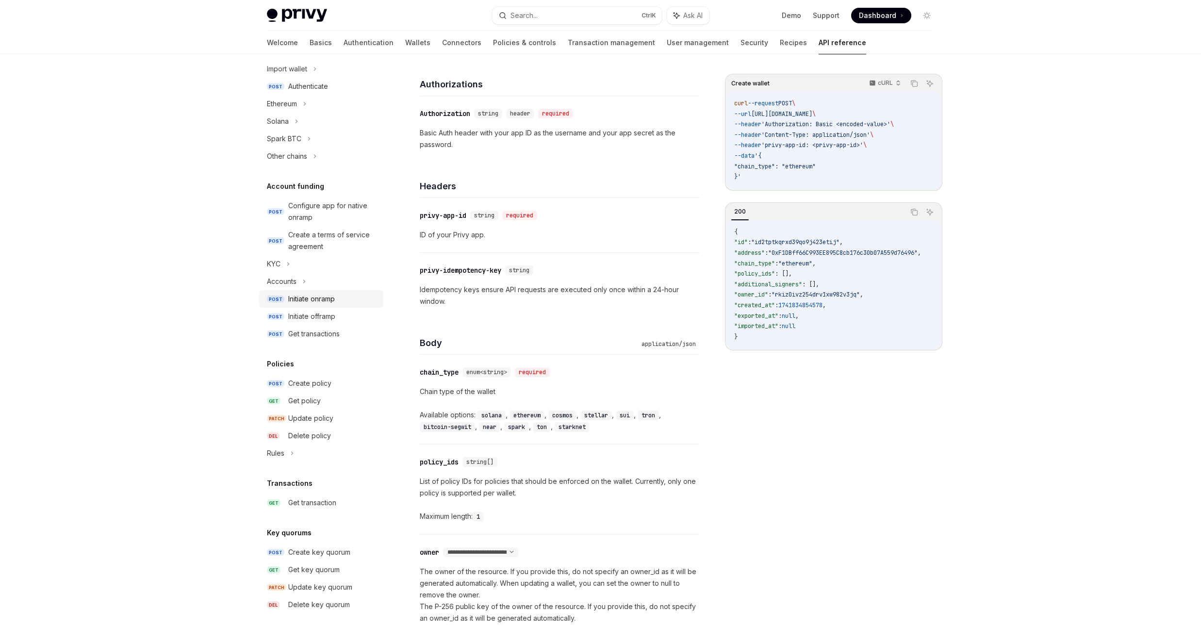
click at [322, 300] on div "Initiate onramp" at bounding box center [311, 299] width 47 height 12
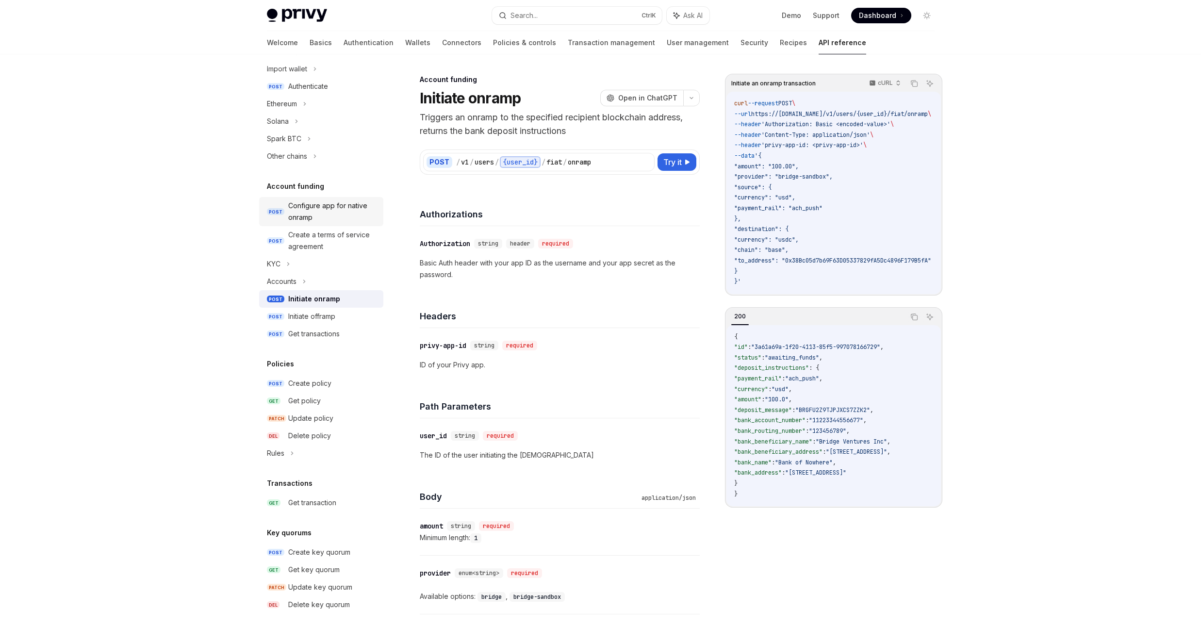
click at [328, 204] on div "Configure app for native onramp" at bounding box center [332, 211] width 89 height 23
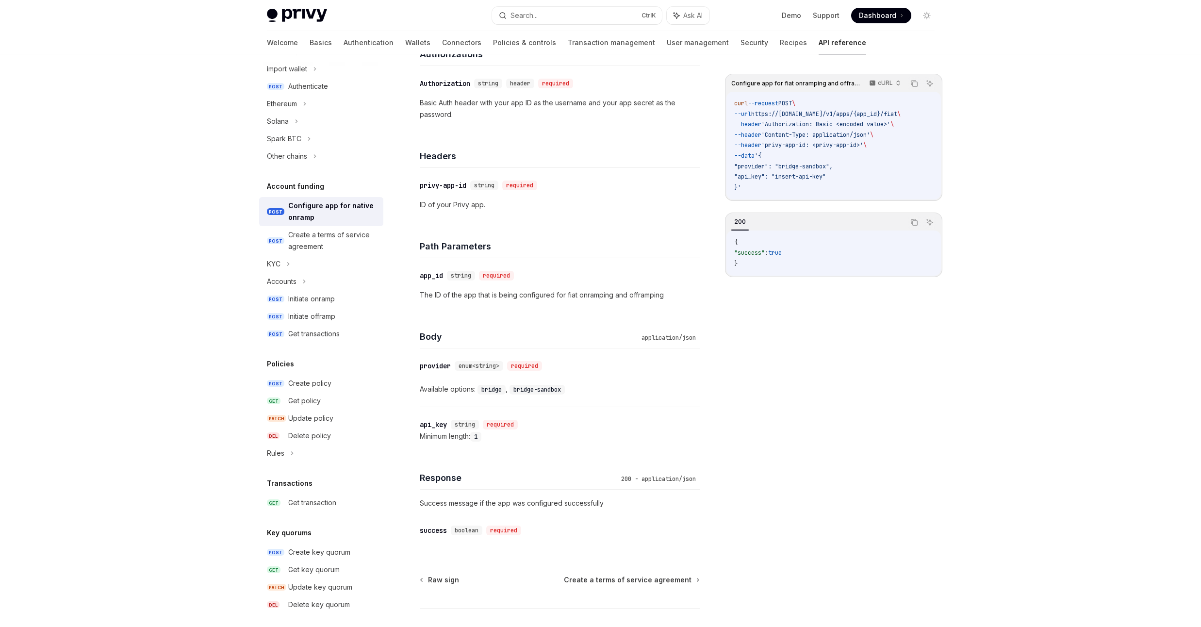
scroll to position [243, 0]
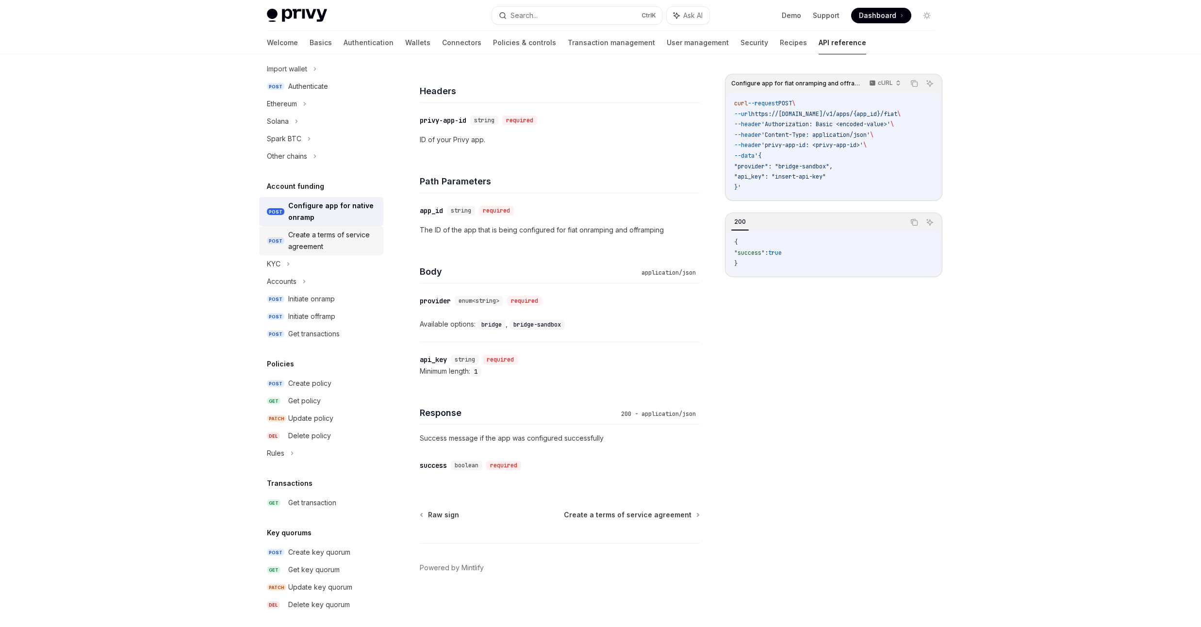
click at [329, 246] on div "Create a terms of service agreement" at bounding box center [332, 240] width 89 height 23
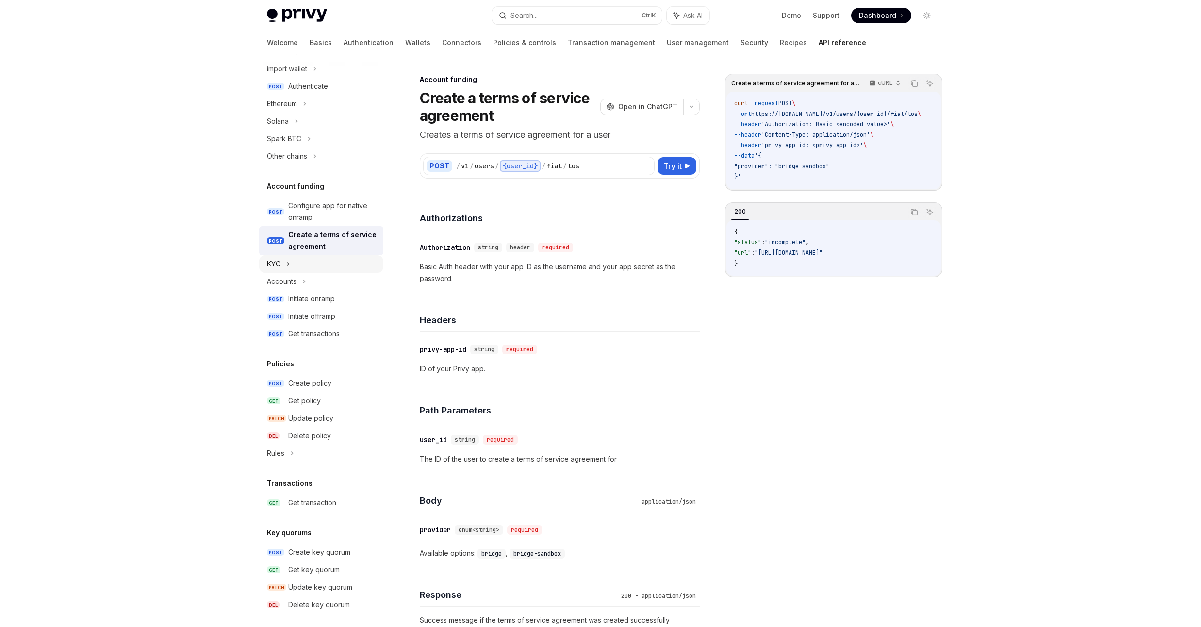
click at [291, 266] on div "KYC" at bounding box center [321, 263] width 124 height 17
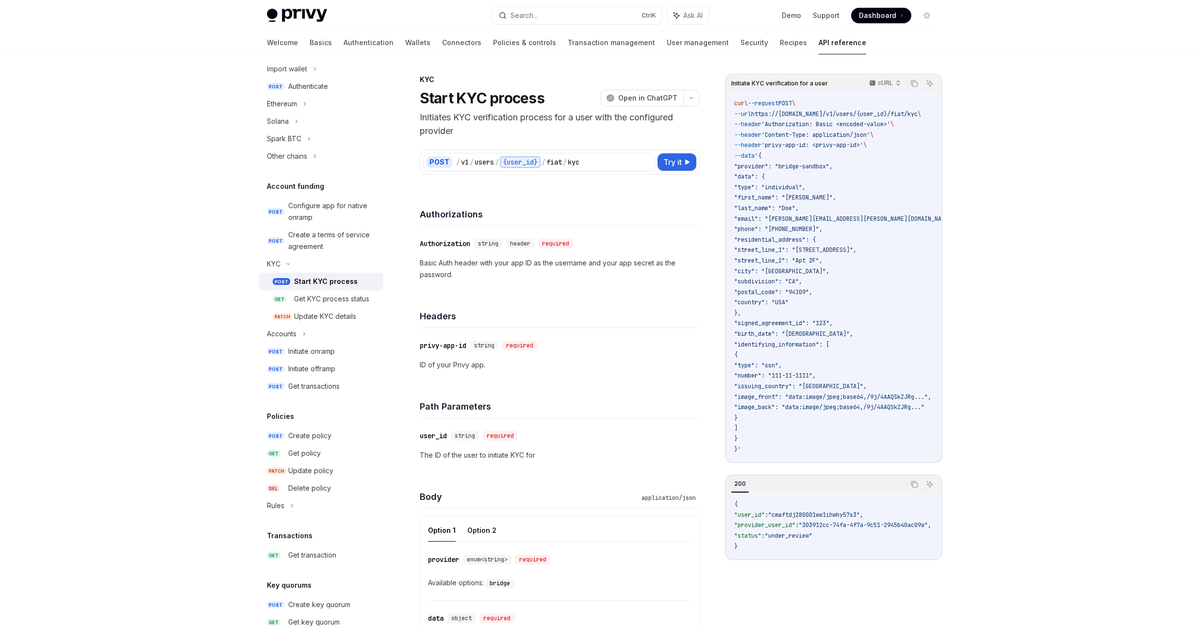
click at [316, 282] on div "Start KYC process" at bounding box center [326, 282] width 64 height 12
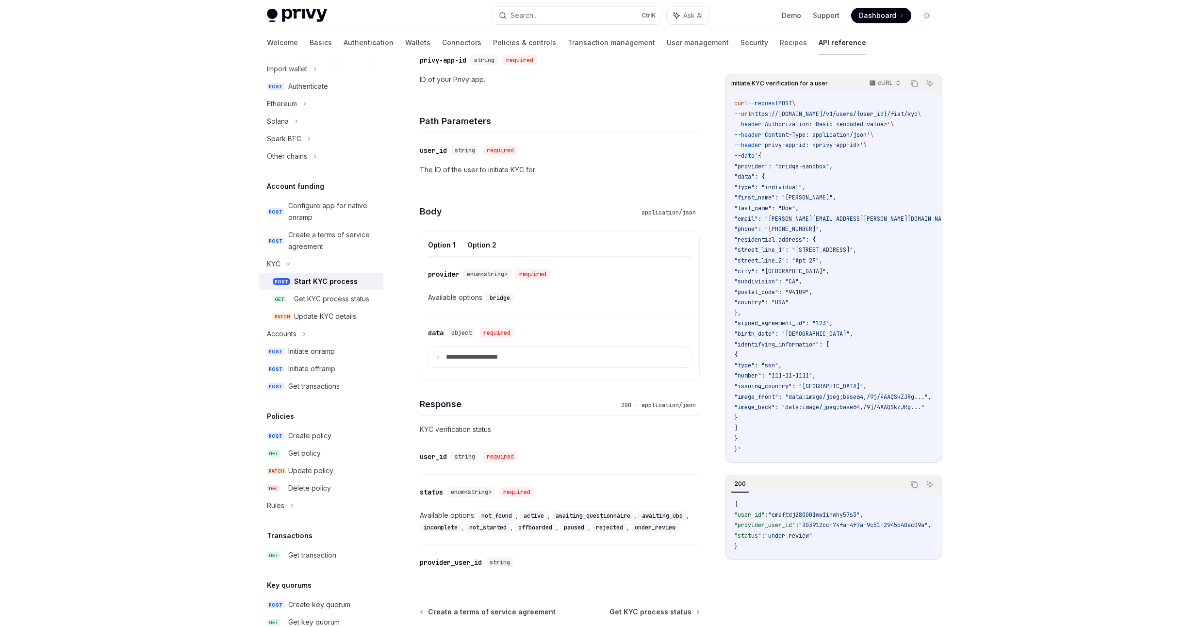
scroll to position [382, 0]
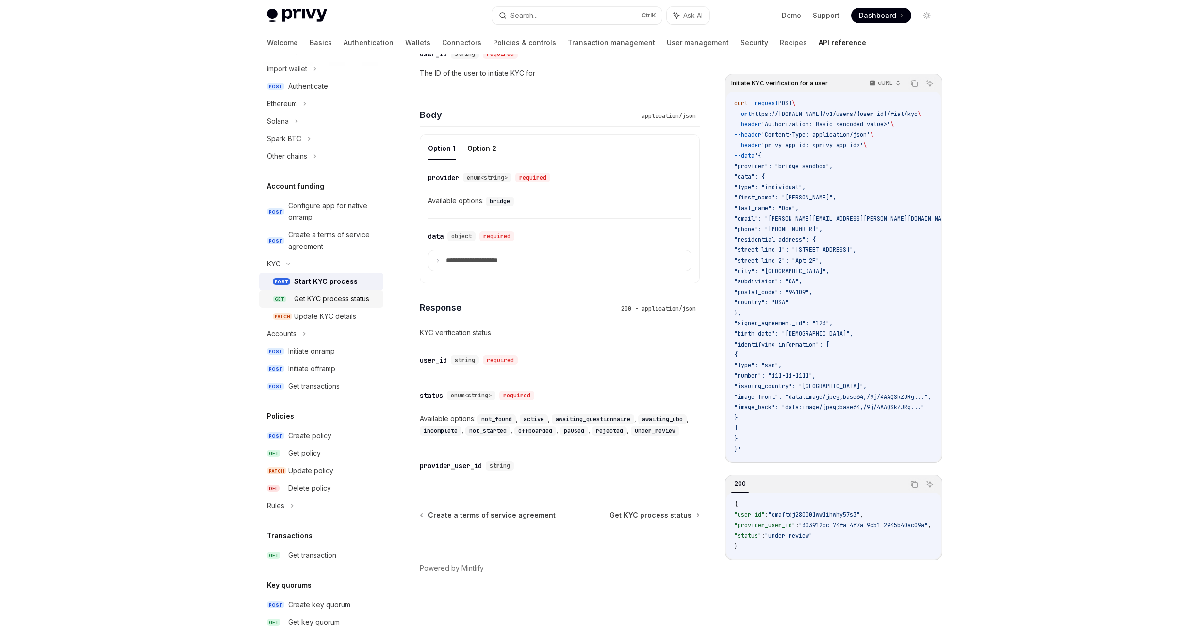
click at [321, 297] on div "Get KYC process status" at bounding box center [331, 299] width 75 height 12
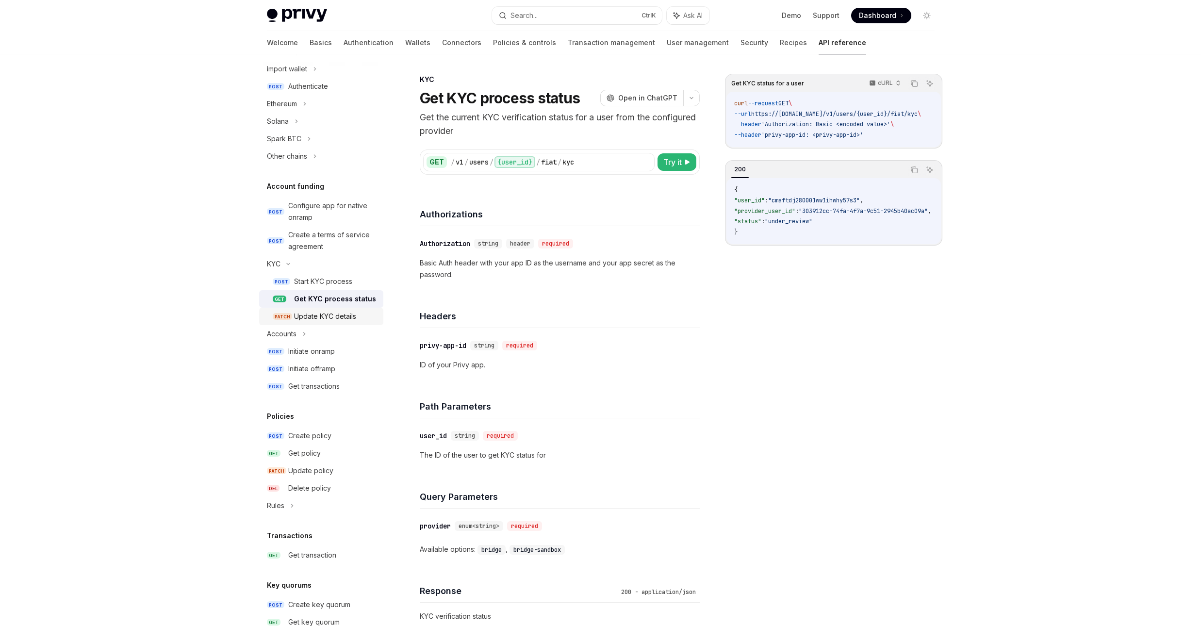
click at [319, 322] on div "Update KYC details" at bounding box center [325, 317] width 62 height 12
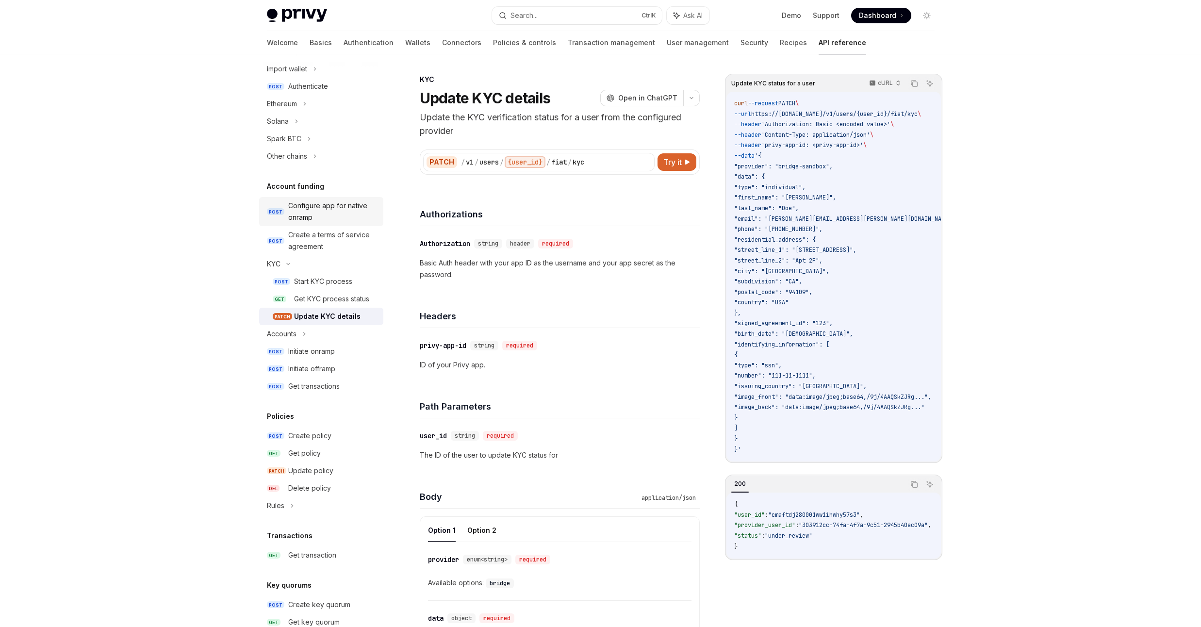
click at [329, 208] on div "Configure app for native onramp" at bounding box center [332, 211] width 89 height 23
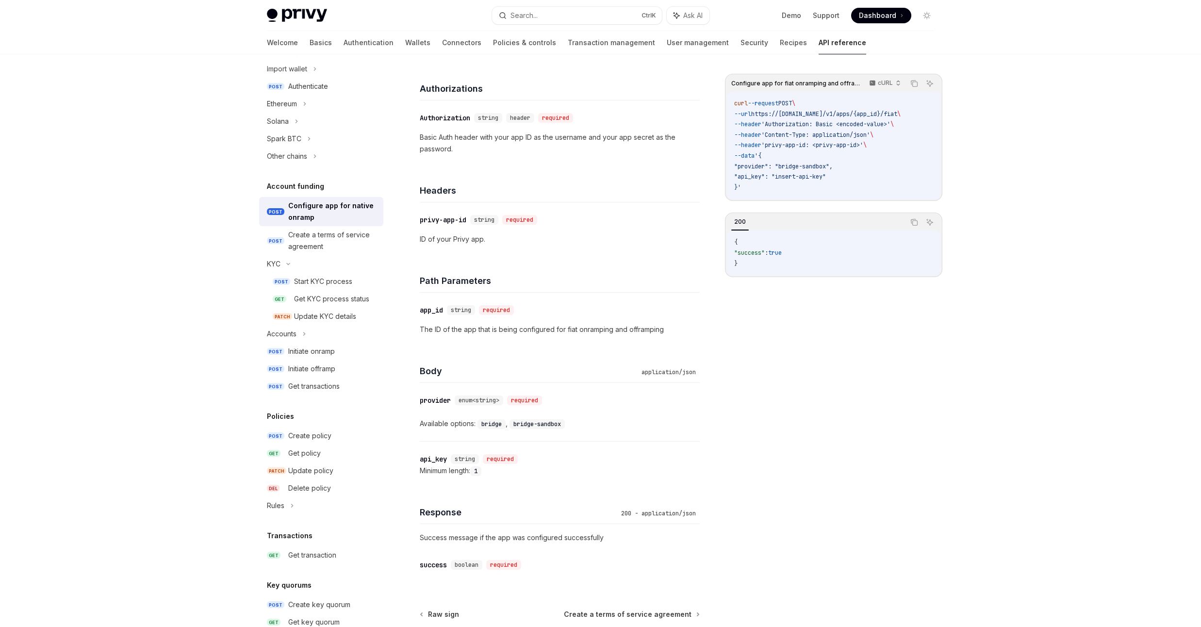
scroll to position [175, 0]
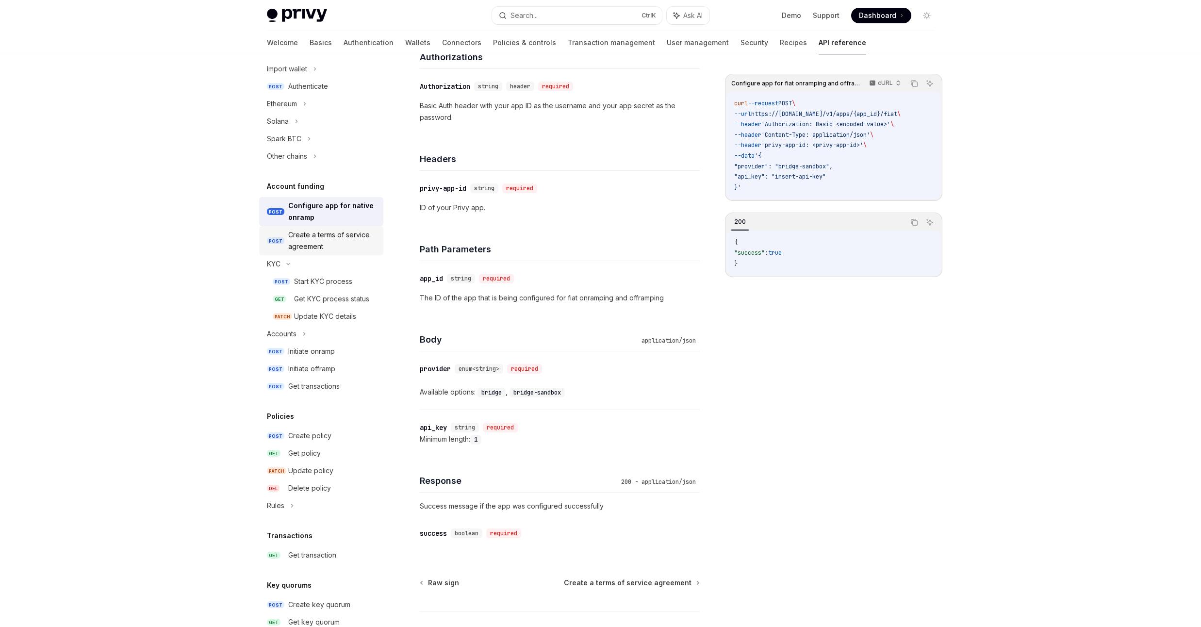
click at [334, 235] on div "Create a terms of service agreement" at bounding box center [332, 240] width 89 height 23
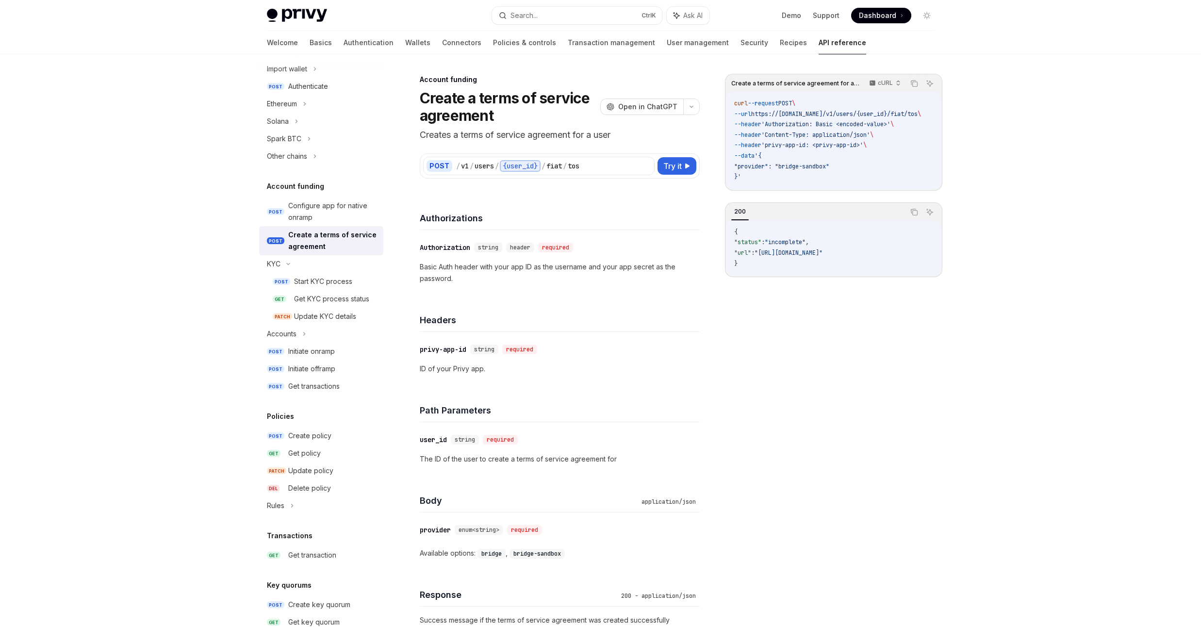
scroll to position [58, 0]
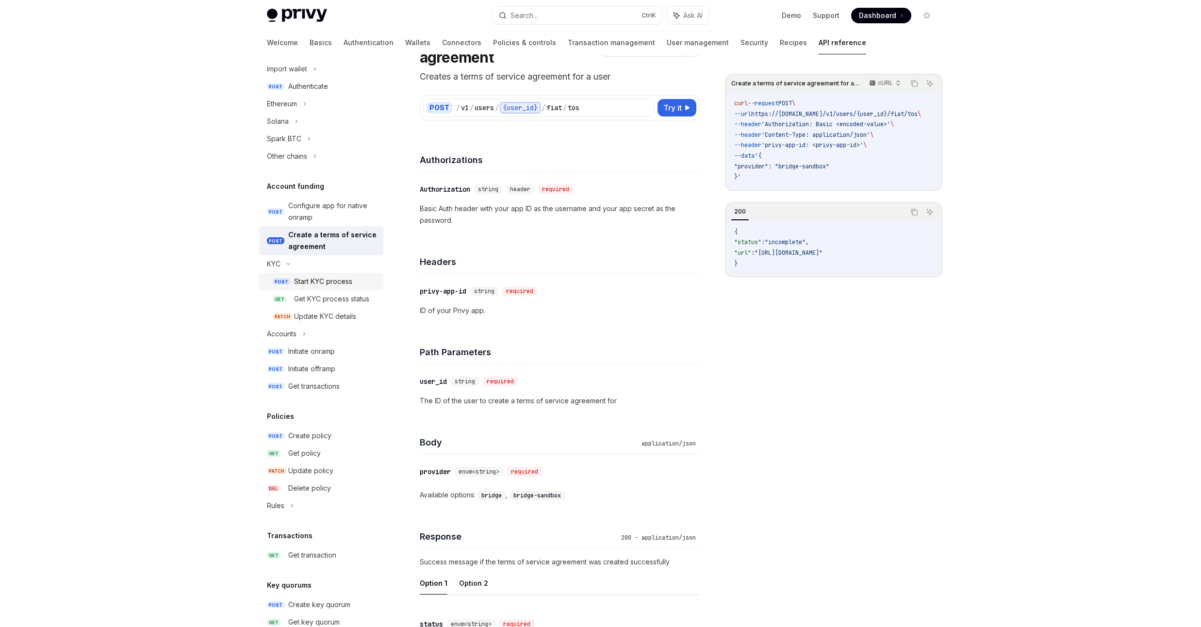
click at [332, 288] on link "POST Start KYC process" at bounding box center [321, 281] width 124 height 17
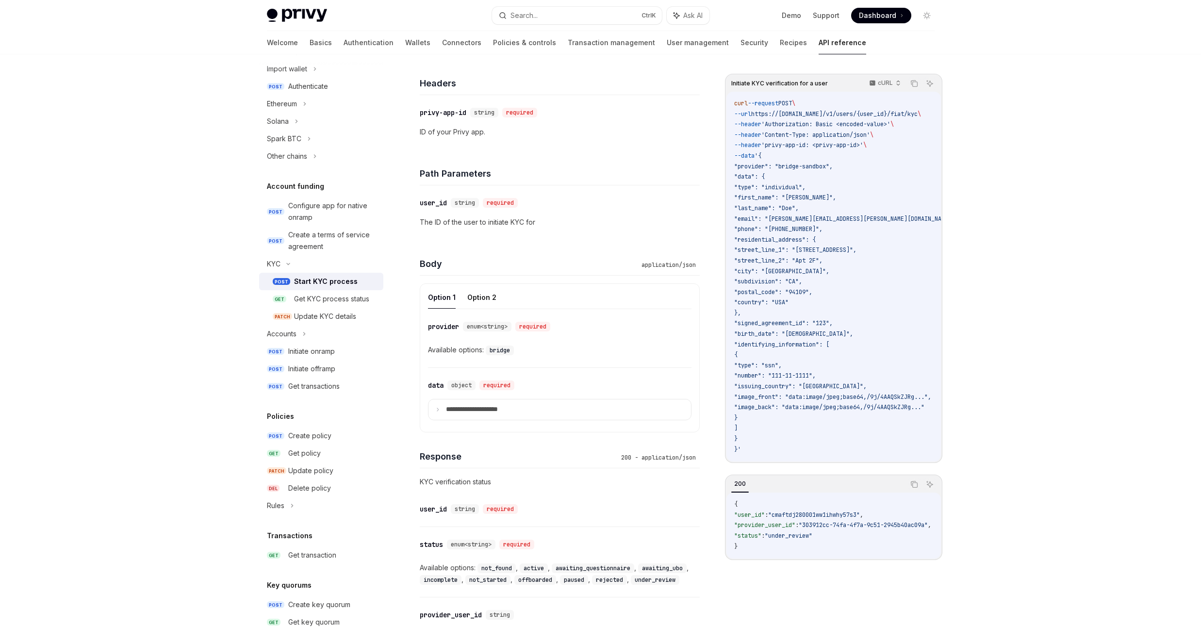
scroll to position [382, 0]
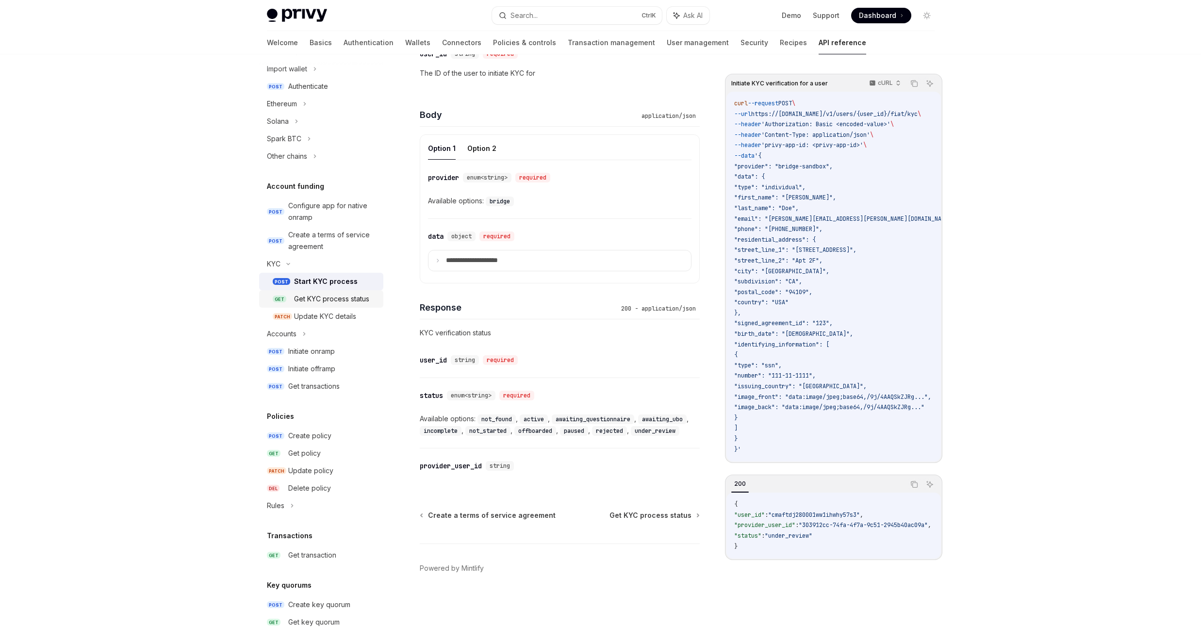
click at [324, 299] on div "Get KYC process status" at bounding box center [331, 299] width 75 height 12
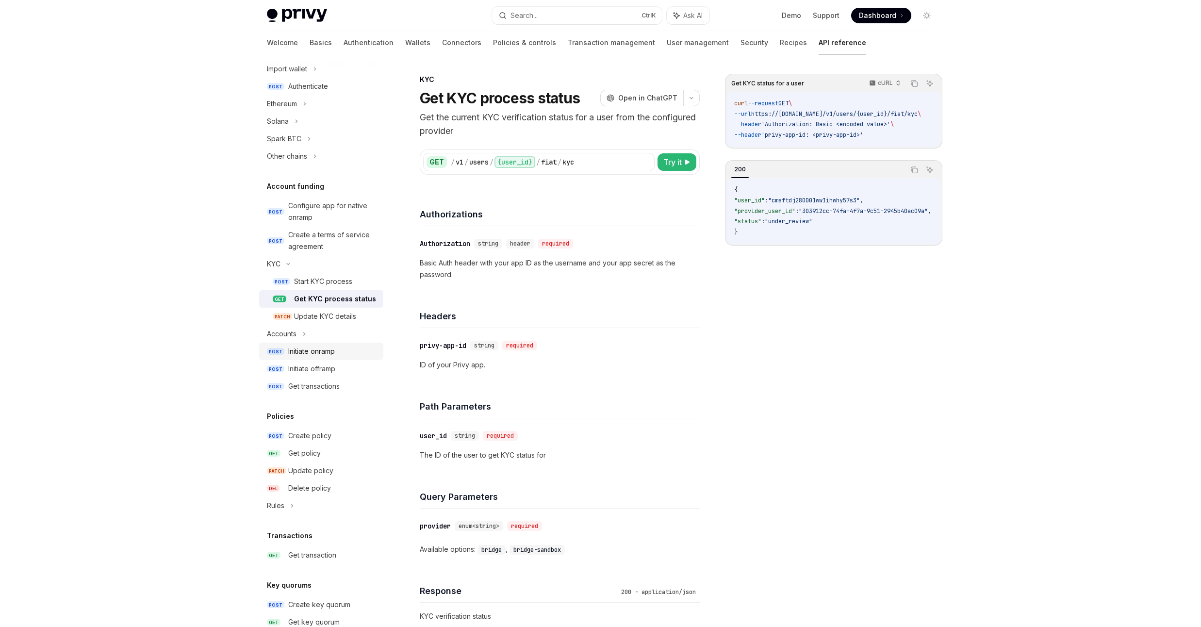
click at [319, 357] on div "Initiate onramp" at bounding box center [311, 352] width 47 height 12
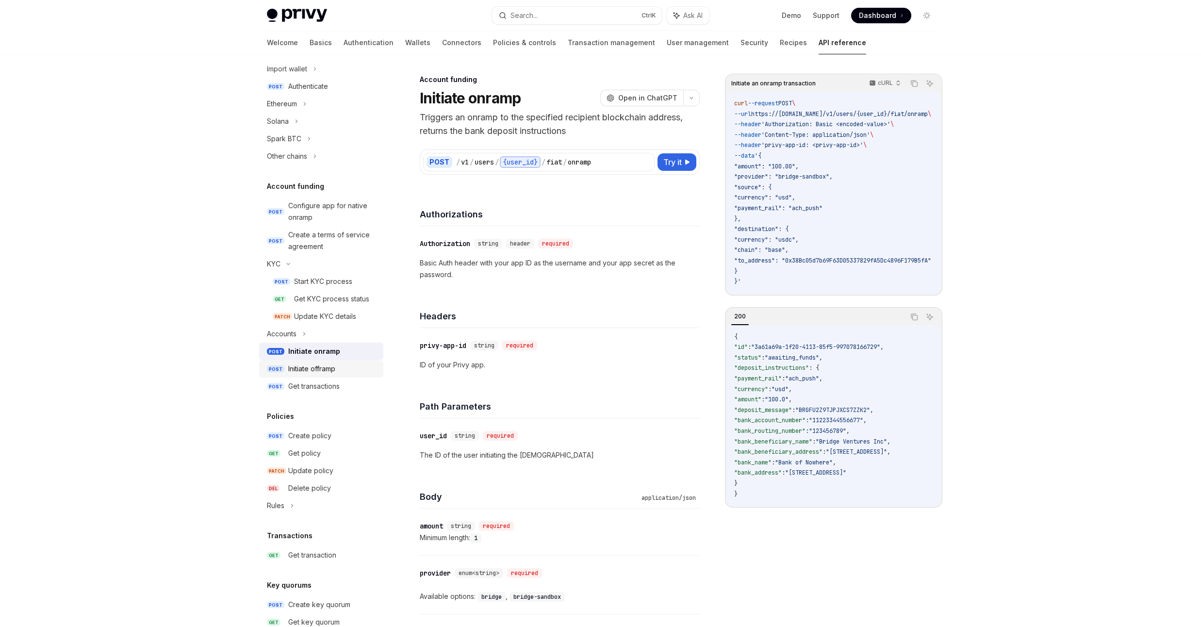
click at [326, 370] on div "Initiate offramp" at bounding box center [311, 369] width 47 height 12
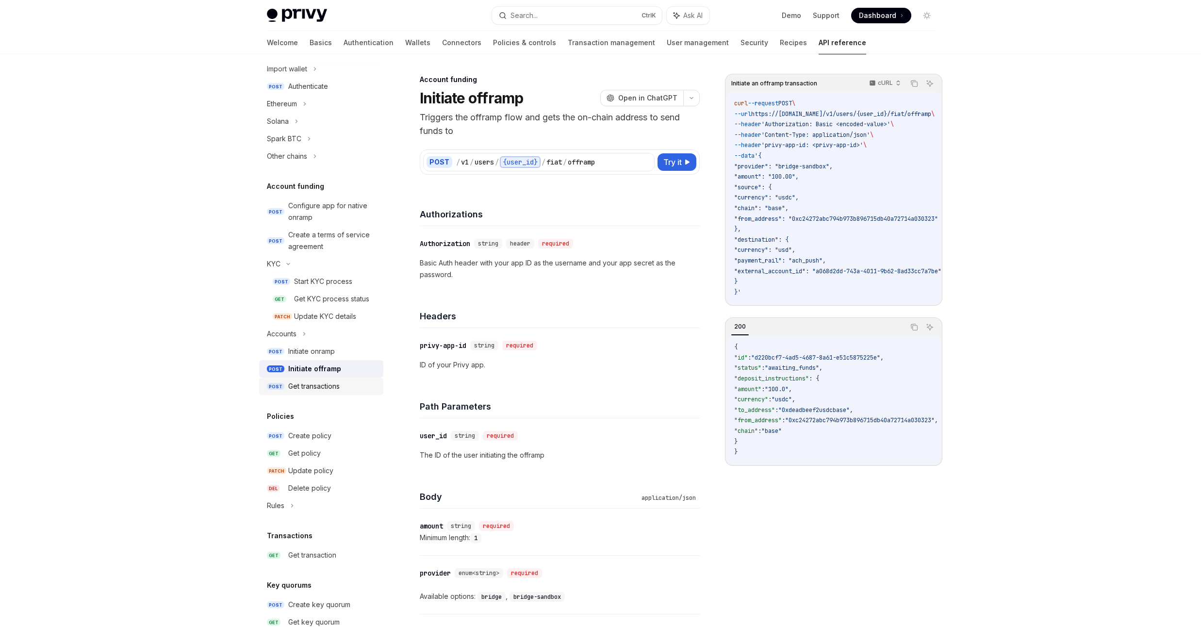
click at [326, 383] on div "Get transactions" at bounding box center [313, 386] width 51 height 12
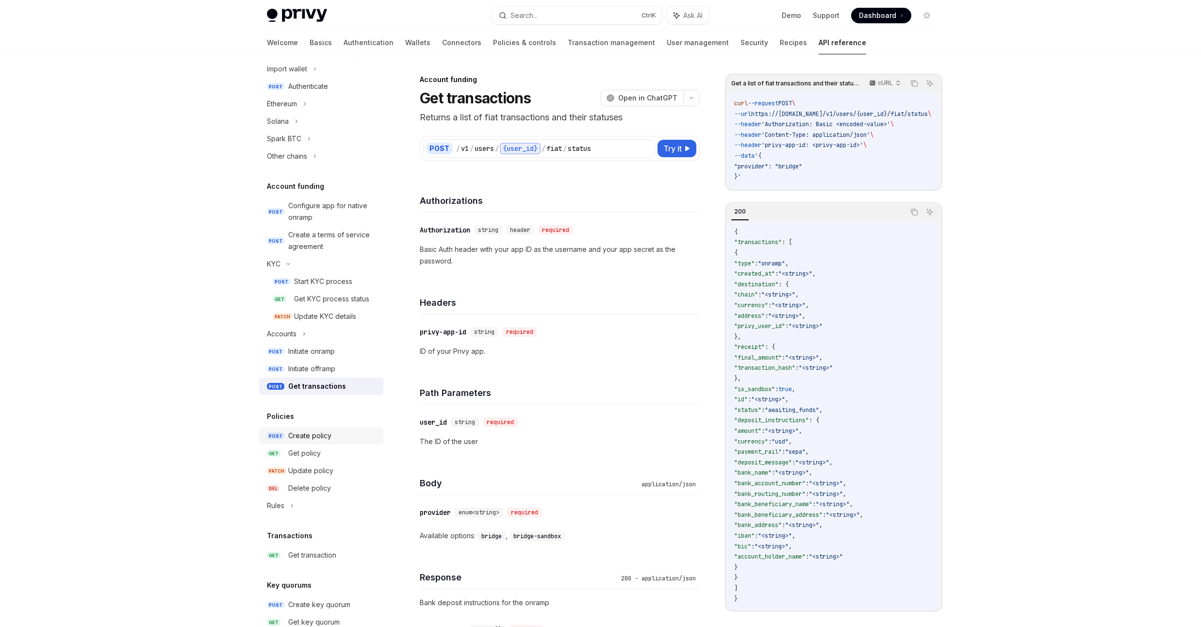
click at [328, 436] on div "Create policy" at bounding box center [309, 436] width 43 height 12
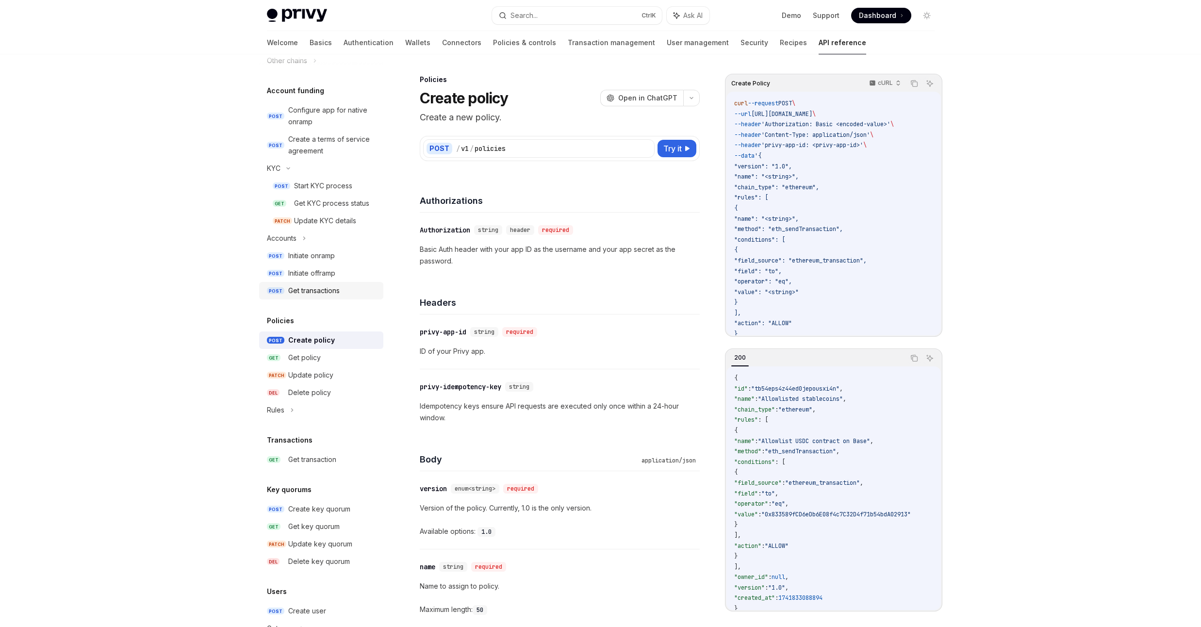
scroll to position [428, 0]
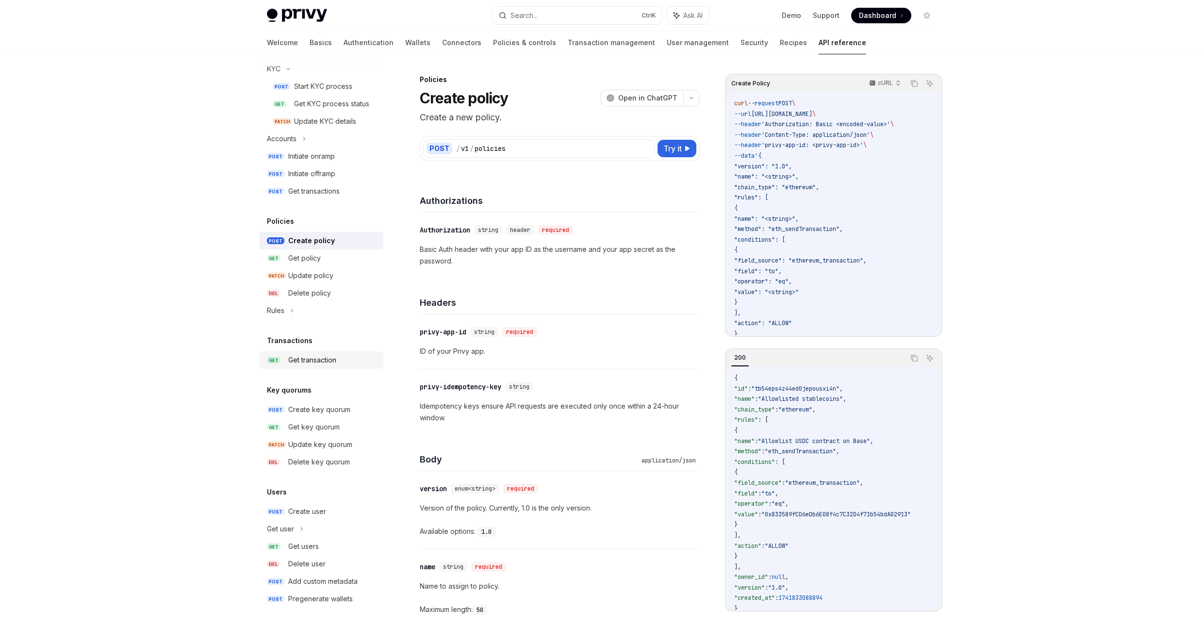
click at [313, 364] on div "Get transaction" at bounding box center [312, 360] width 48 height 12
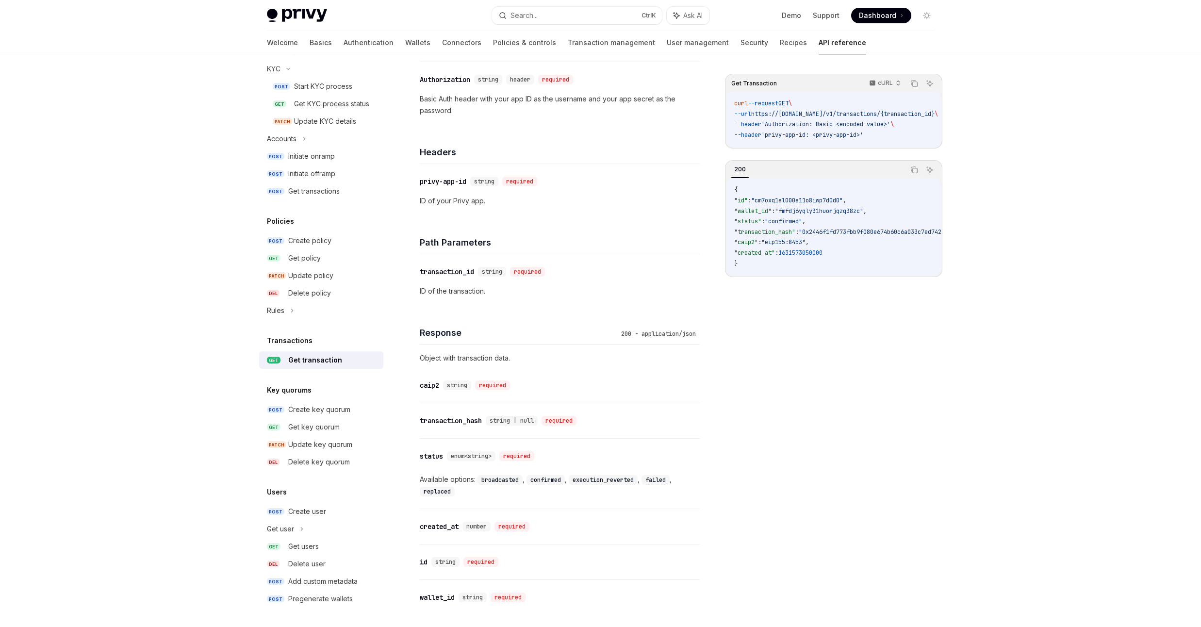
scroll to position [365, 0]
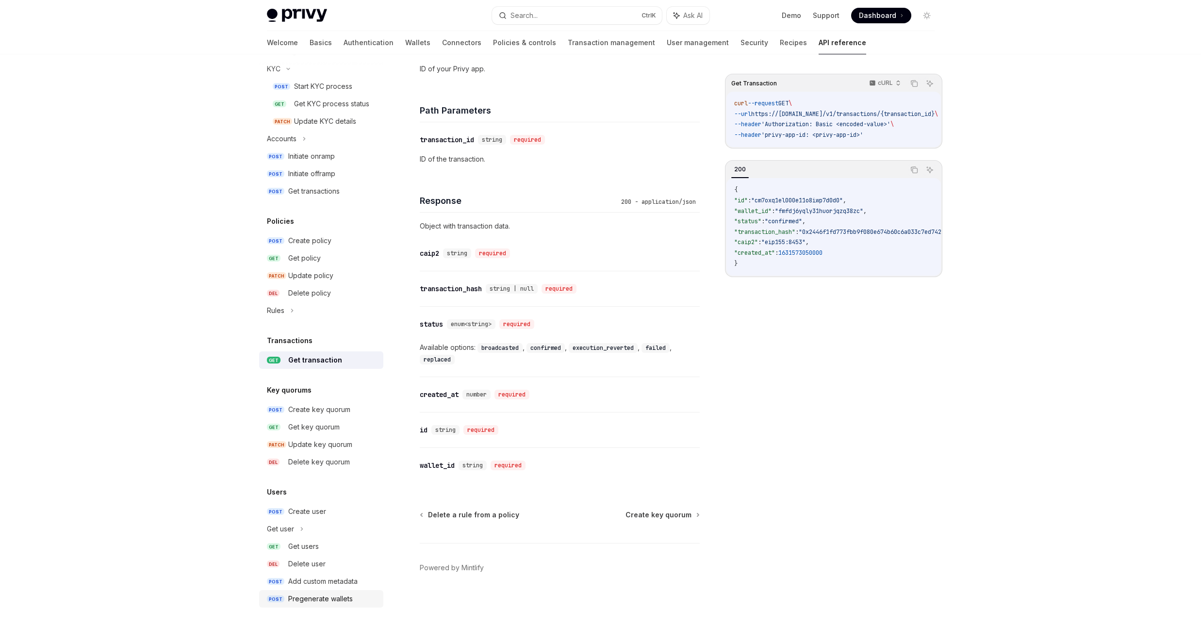
click at [339, 604] on div "Pregenerate wallets" at bounding box center [320, 599] width 65 height 12
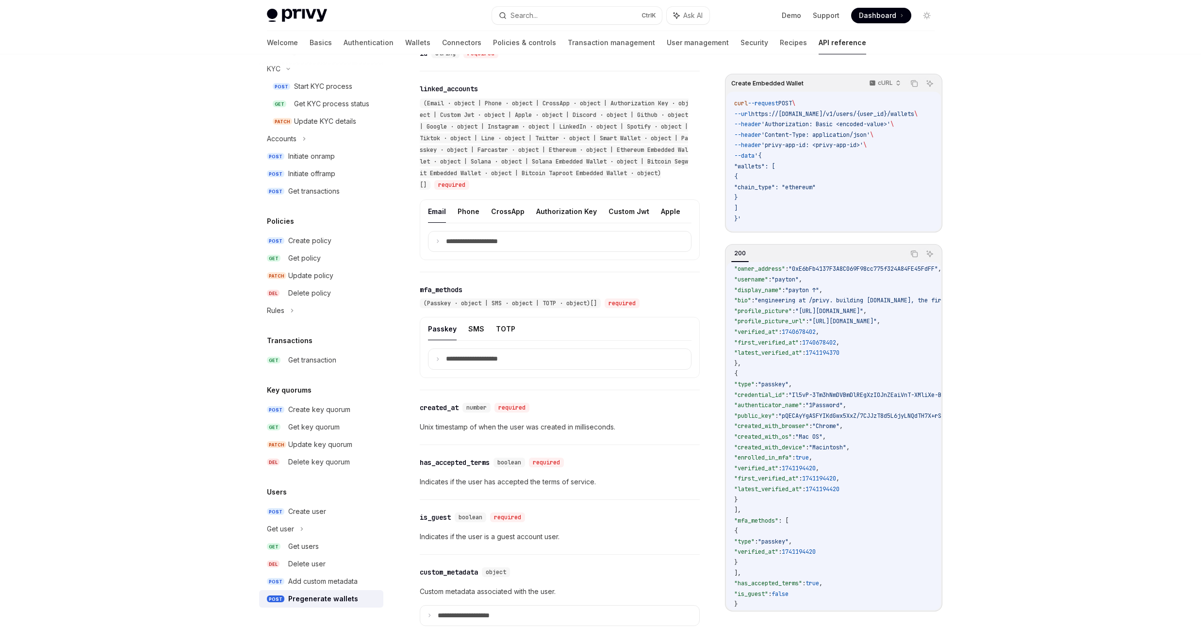
scroll to position [744, 0]
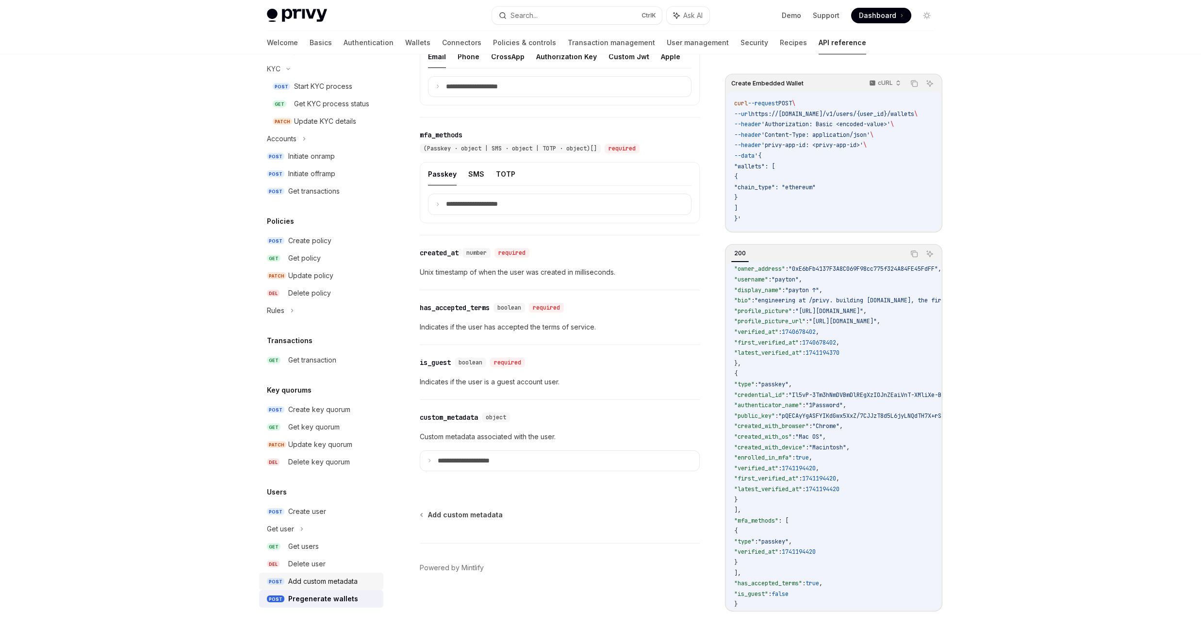
click at [327, 579] on div "Add custom metadata" at bounding box center [322, 582] width 69 height 12
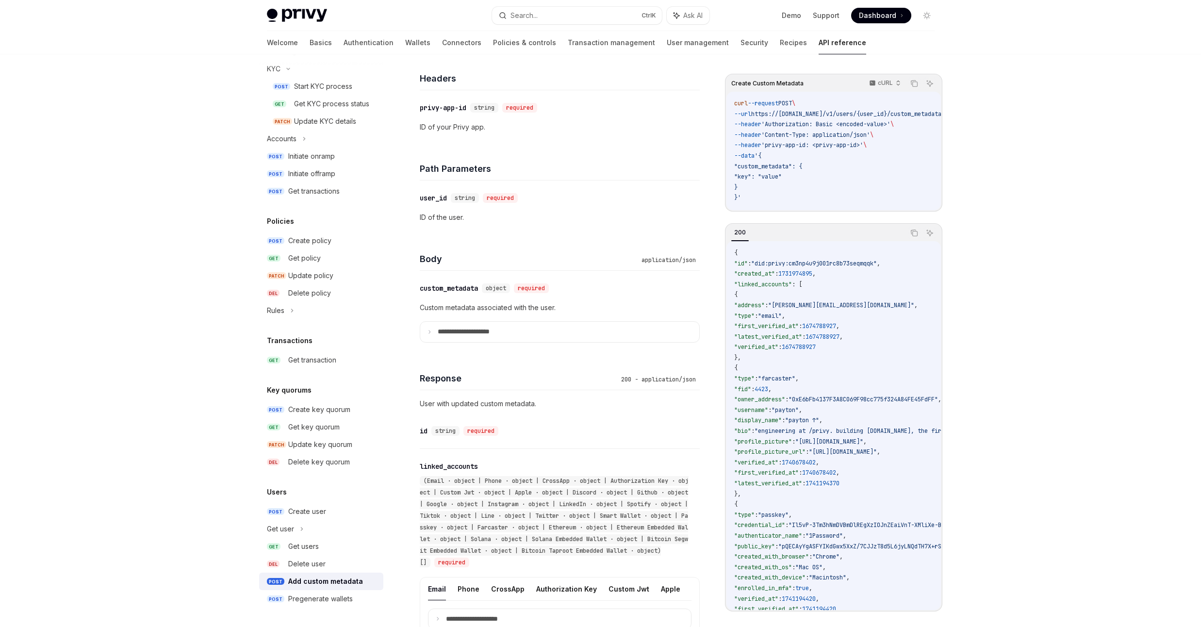
scroll to position [175, 0]
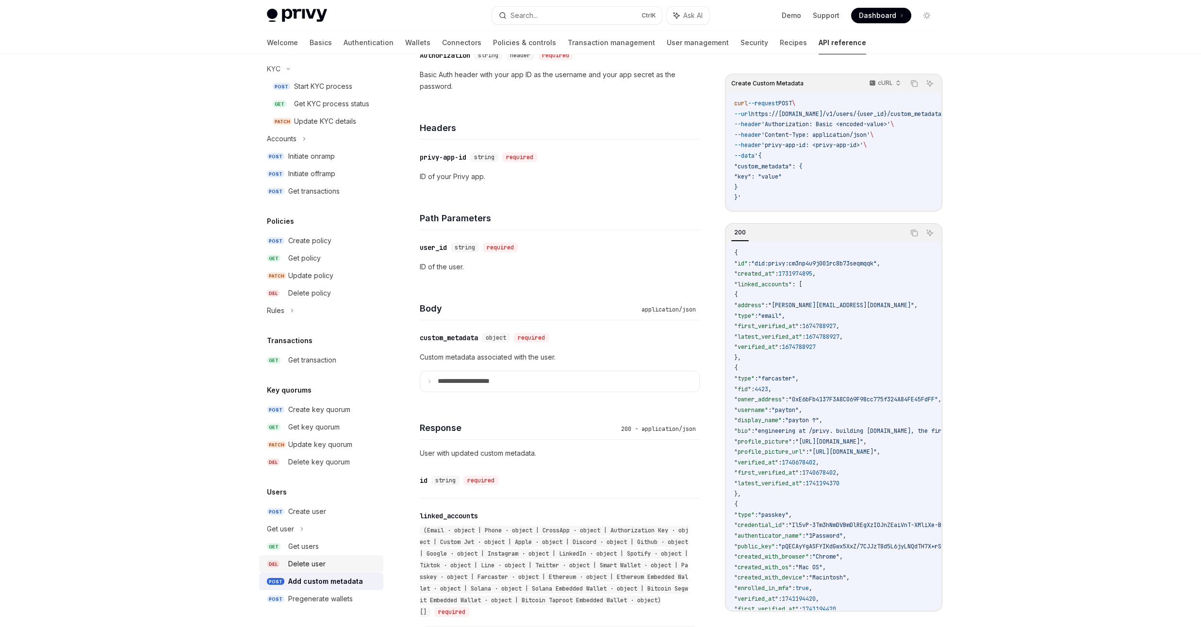
click at [320, 565] on div "Delete user" at bounding box center [306, 564] width 37 height 12
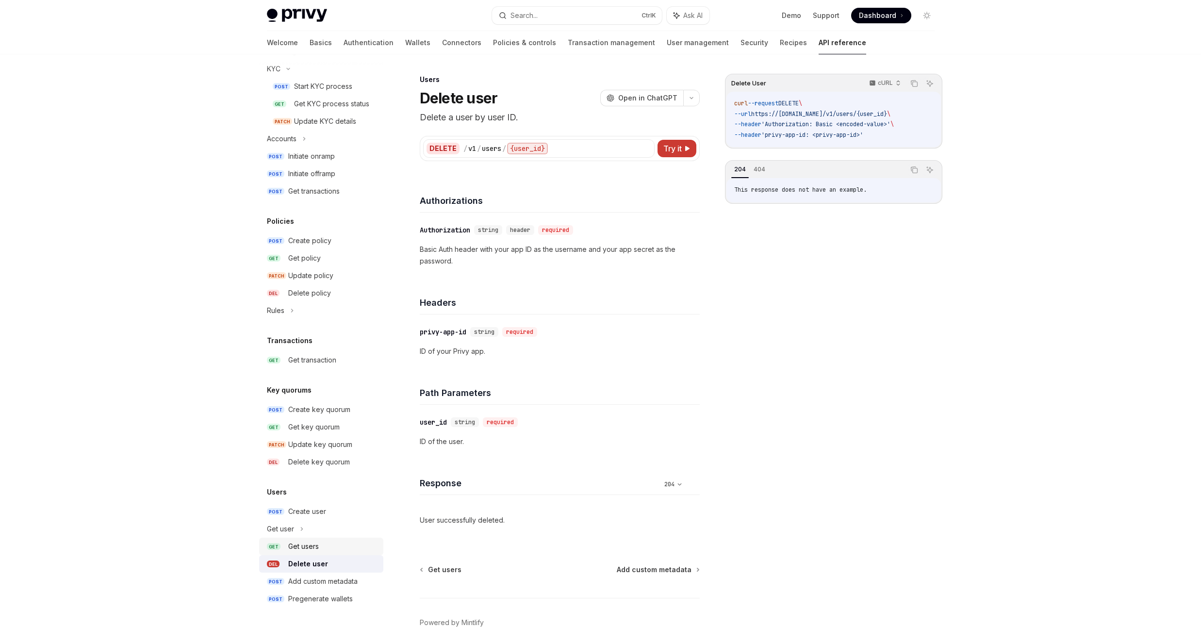
click at [319, 542] on div "Get users" at bounding box center [303, 547] width 31 height 12
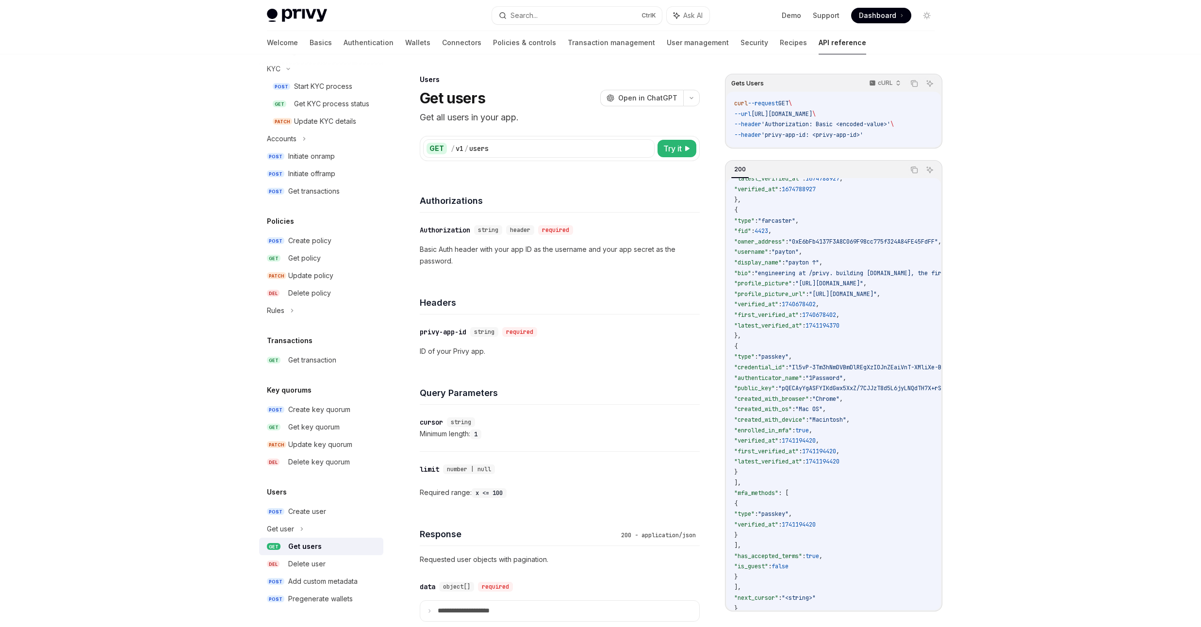
scroll to position [124, 0]
click at [314, 509] on div "Create user" at bounding box center [307, 512] width 38 height 12
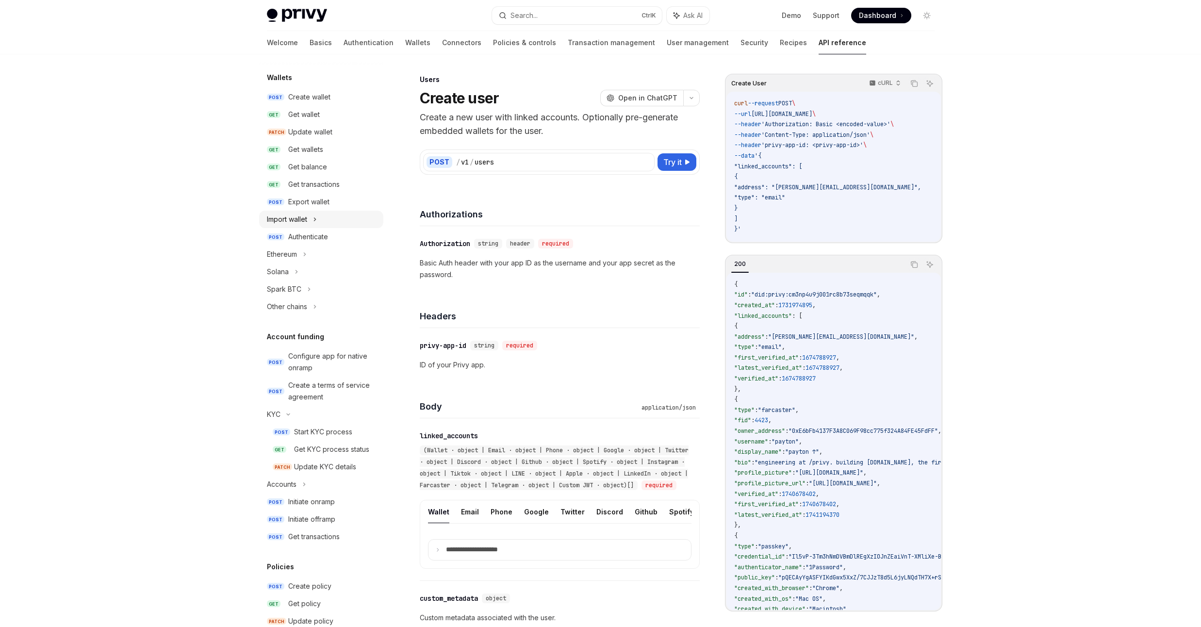
scroll to position [79, 0]
click at [314, 241] on div "Authenticate" at bounding box center [308, 241] width 40 height 12
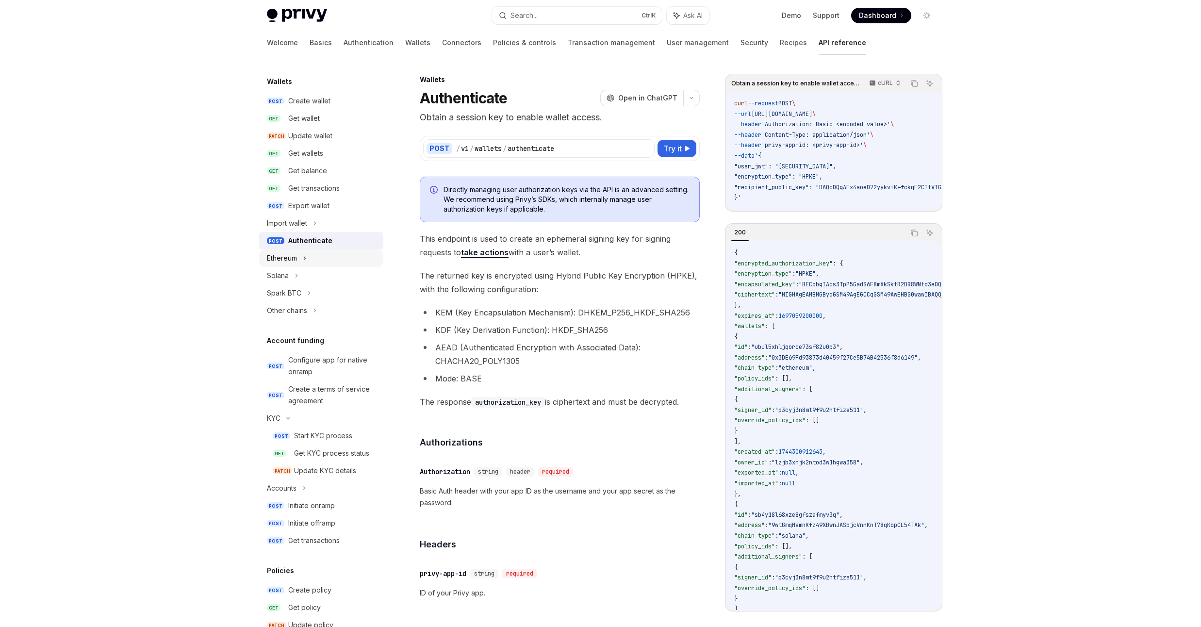
click at [324, 258] on div "Ethereum" at bounding box center [321, 257] width 124 height 17
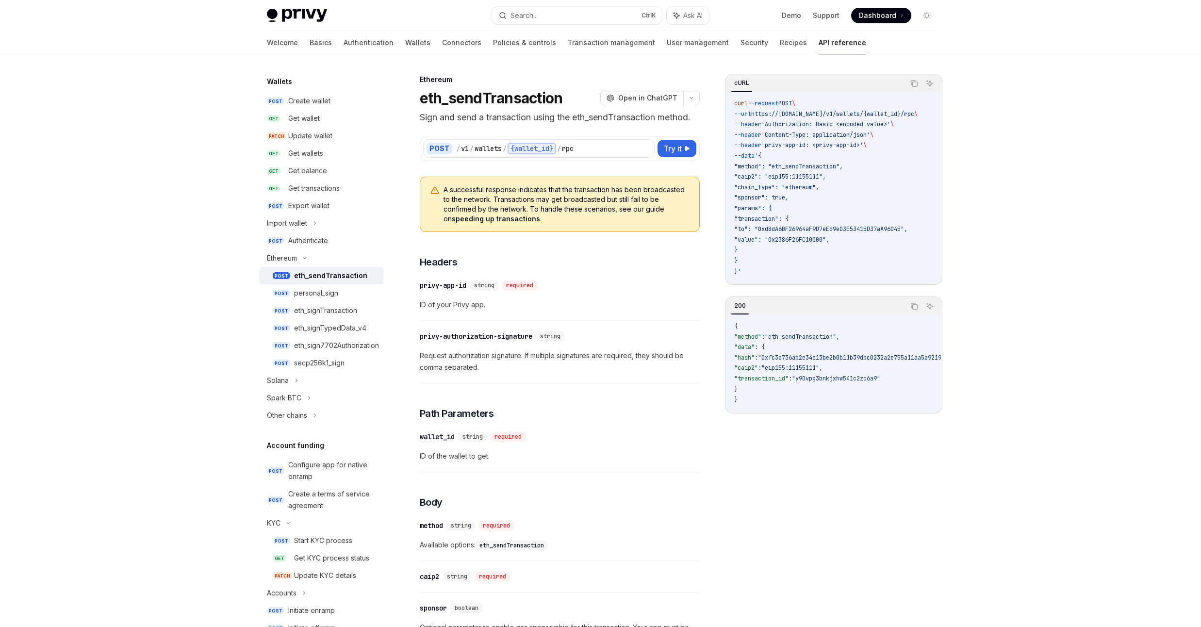
click at [312, 273] on div "eth_sendTransaction" at bounding box center [330, 276] width 73 height 12
click at [331, 242] on div "Authenticate" at bounding box center [332, 241] width 89 height 12
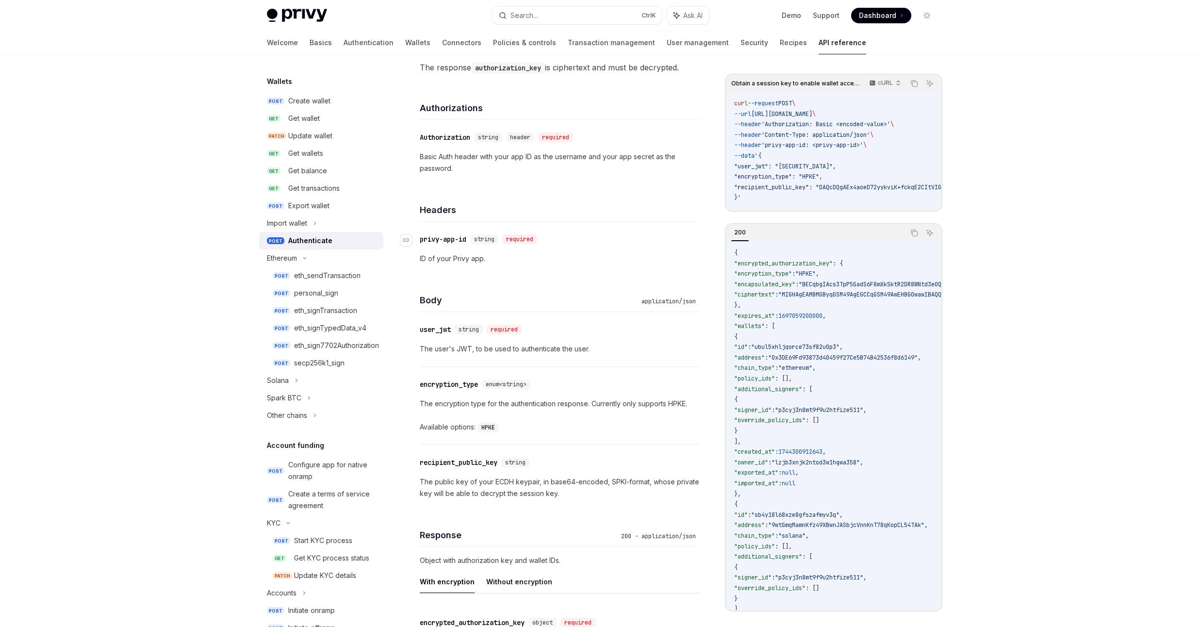
scroll to position [349, 0]
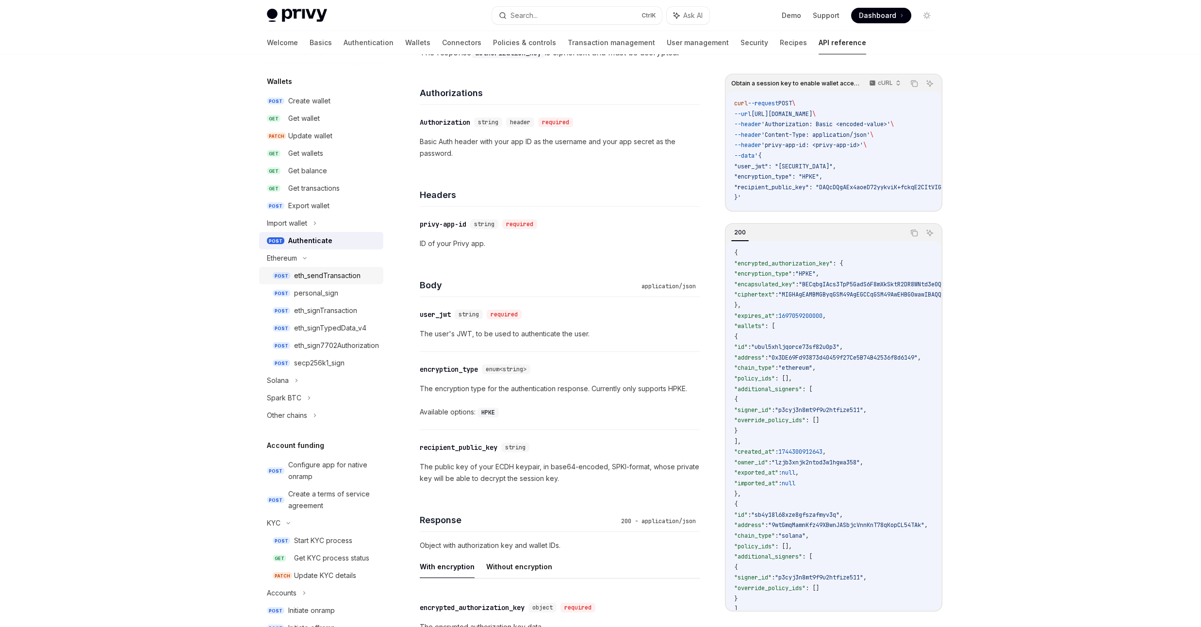
click at [317, 273] on div "eth_sendTransaction" at bounding box center [327, 276] width 66 height 12
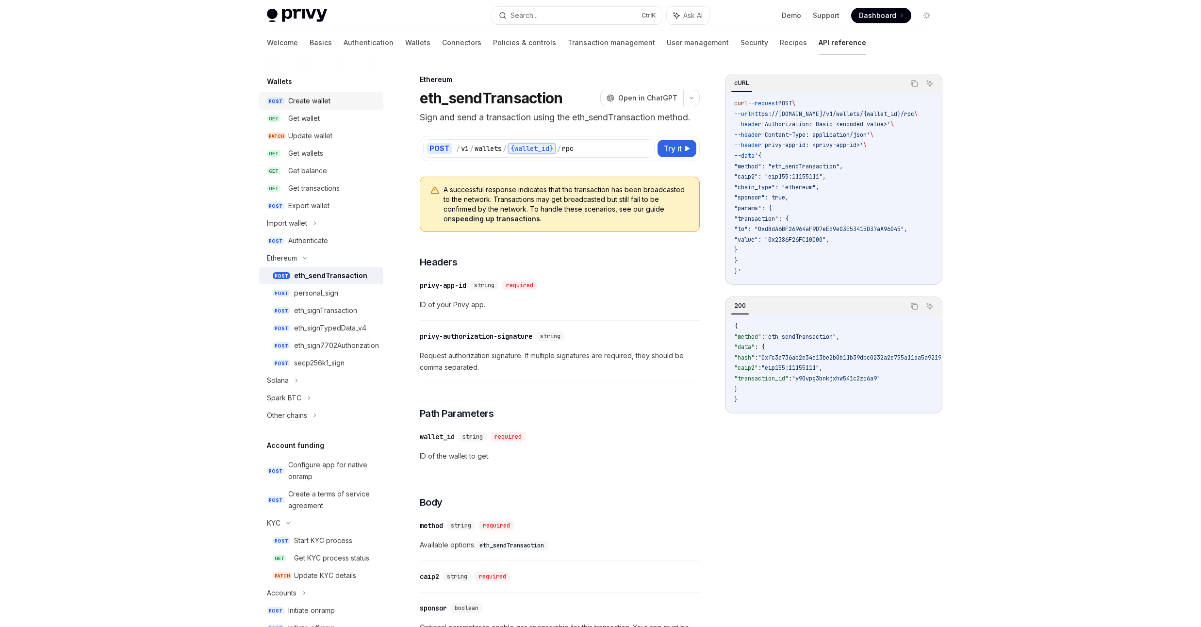
click at [329, 103] on div "Create wallet" at bounding box center [309, 101] width 42 height 12
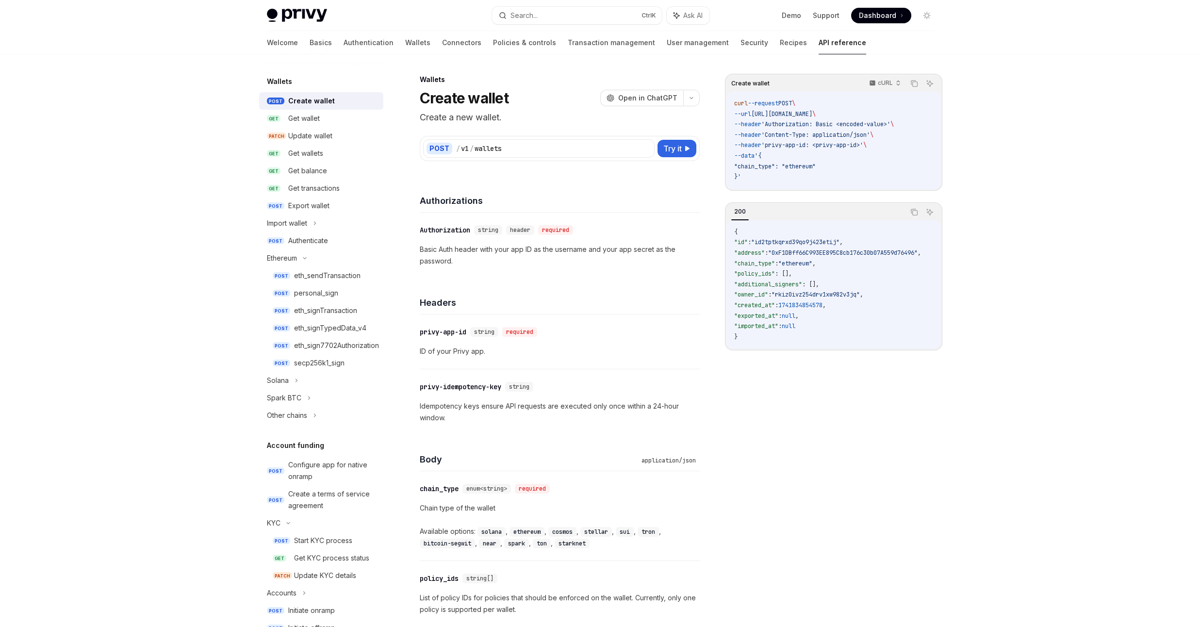
type textarea "*"
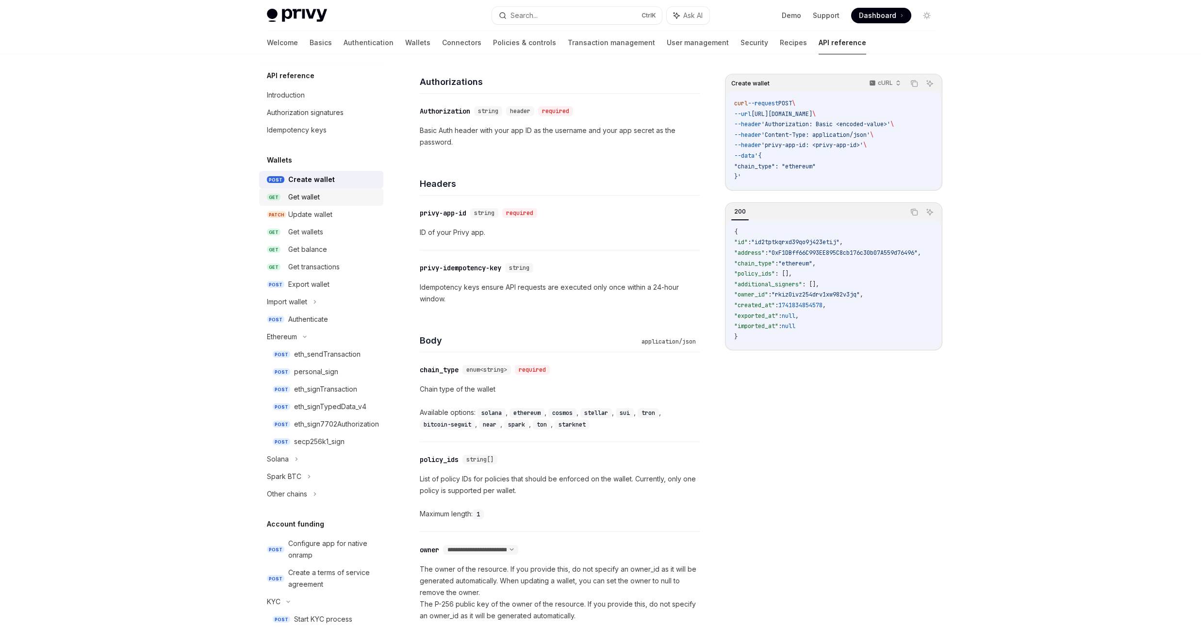
scroll to position [116, 0]
